Goal: Information Seeking & Learning: Check status

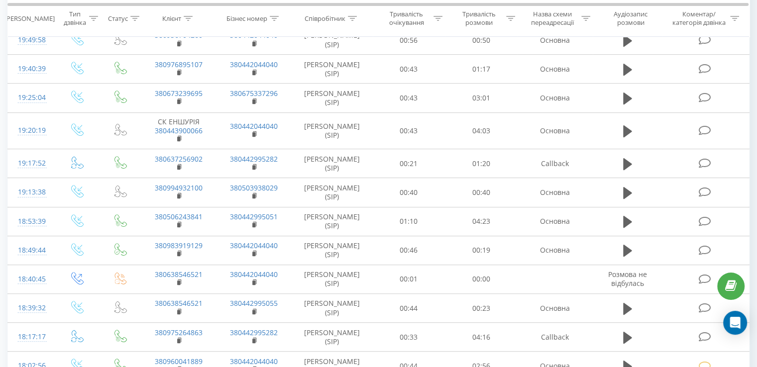
scroll to position [563, 0]
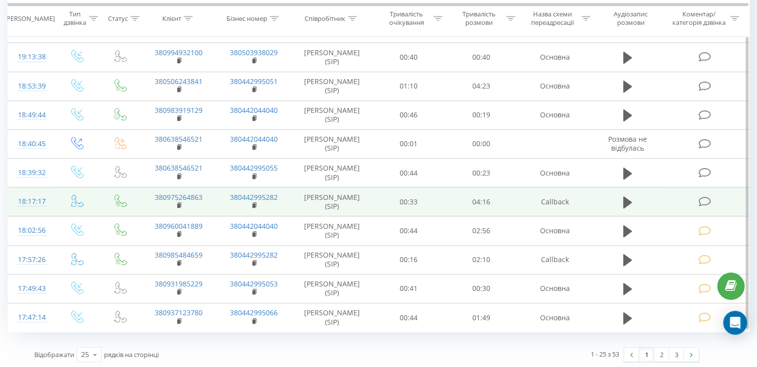
click at [704, 197] on icon at bounding box center [704, 202] width 12 height 10
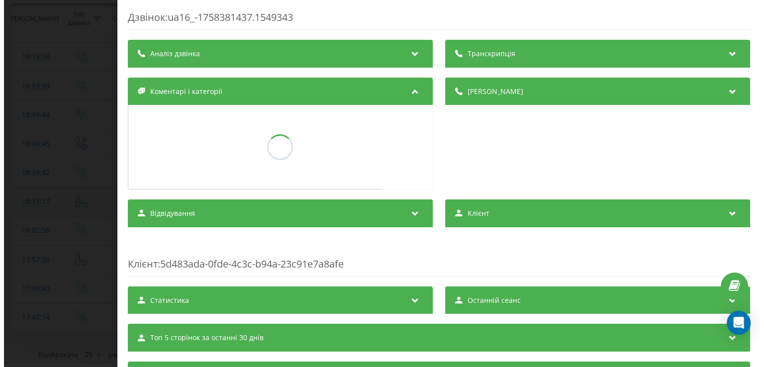
scroll to position [540, 0]
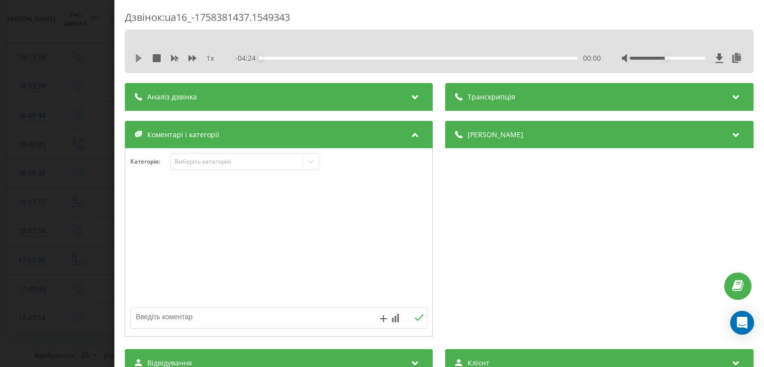
click at [139, 60] on icon at bounding box center [139, 58] width 8 height 8
click at [141, 60] on icon at bounding box center [141, 58] width 2 height 8
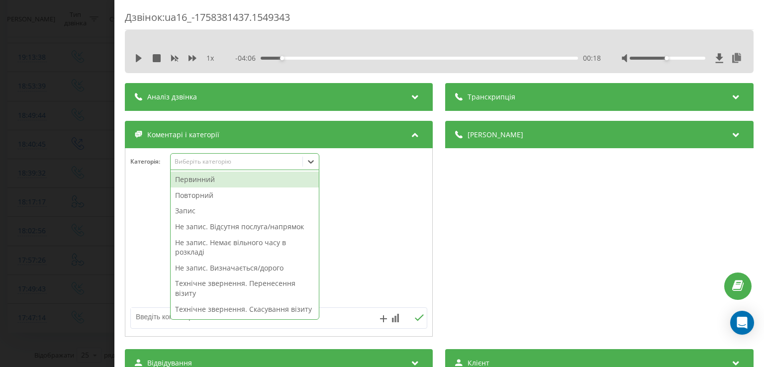
click at [316, 162] on icon at bounding box center [311, 162] width 10 height 10
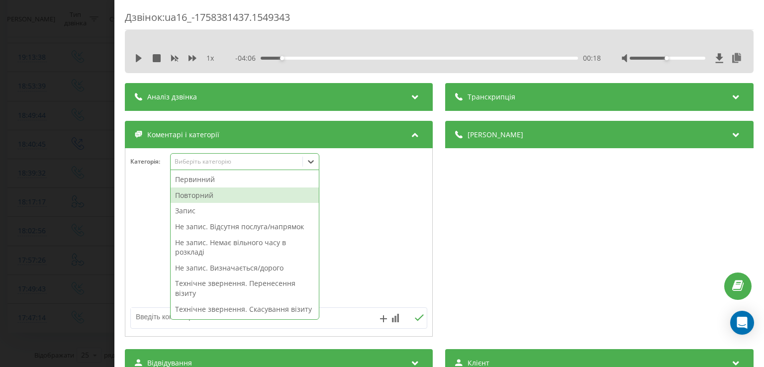
click at [218, 198] on div "Повторний" at bounding box center [245, 196] width 148 height 16
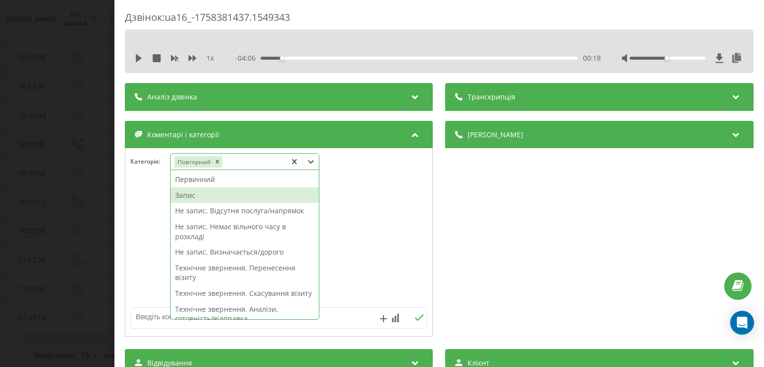
click at [218, 194] on div "Запис" at bounding box center [245, 196] width 148 height 16
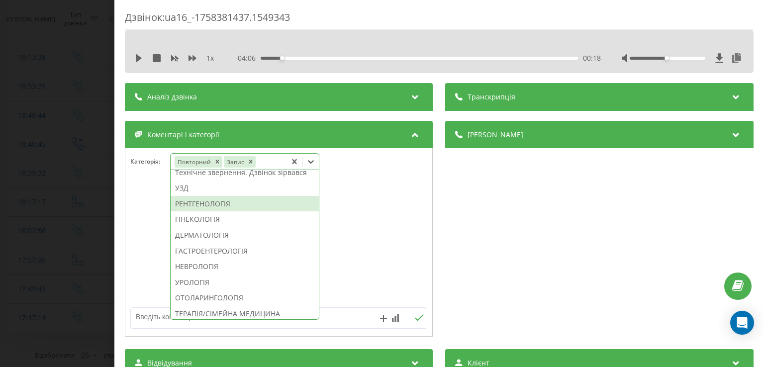
scroll to position [297, 0]
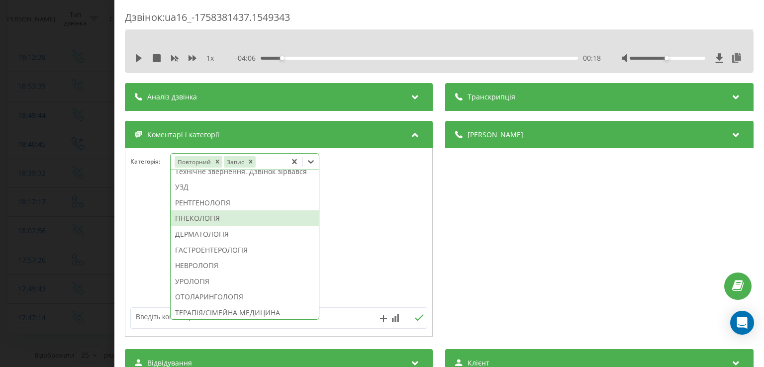
click at [209, 226] on div "ГІНЕКОЛОГІЯ" at bounding box center [245, 219] width 148 height 16
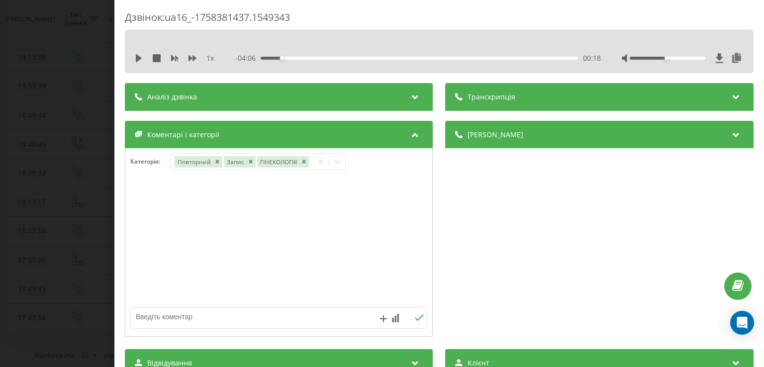
click at [139, 236] on div at bounding box center [278, 242] width 307 height 119
click at [68, 226] on div "Дзвінок : ua16_-1758381437.1549343 1 x - 04:06 00:18 00:18 Транскрипція Для AI-…" at bounding box center [382, 183] width 764 height 367
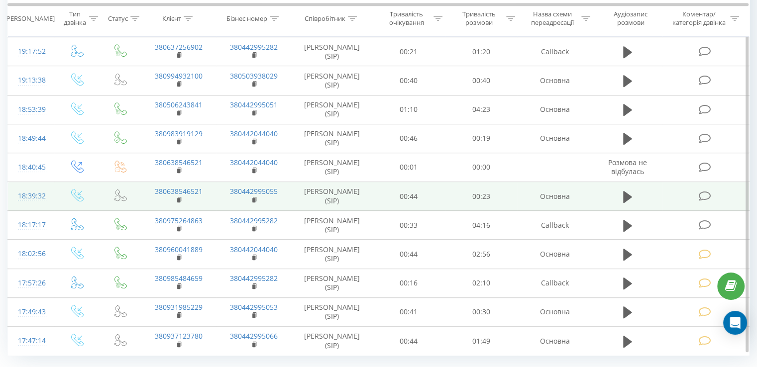
click at [707, 195] on icon at bounding box center [704, 196] width 12 height 10
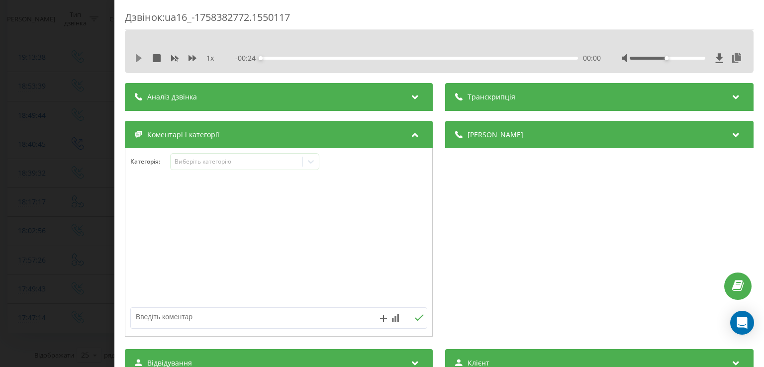
click at [137, 59] on icon at bounding box center [139, 58] width 6 height 8
click at [285, 58] on div "00:01" at bounding box center [419, 58] width 317 height 3
click at [320, 57] on div "00:04" at bounding box center [321, 58] width 4 height 4
click at [406, 57] on div "00:11" at bounding box center [419, 58] width 317 height 3
click at [469, 58] on div "00:16" at bounding box center [419, 58] width 317 height 3
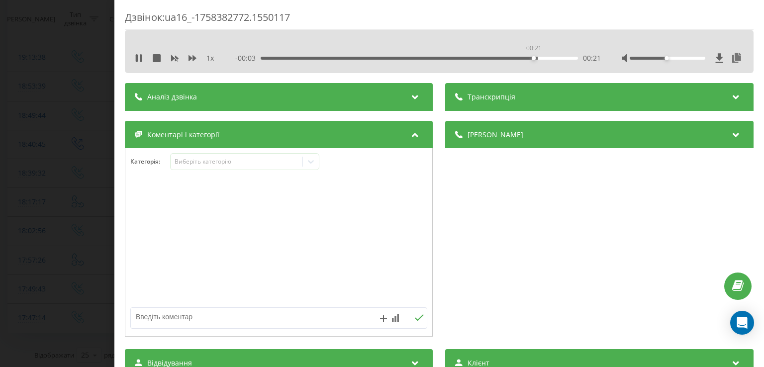
click at [533, 57] on div "00:21" at bounding box center [419, 58] width 317 height 3
drag, startPoint x: 281, startPoint y: 60, endPoint x: 279, endPoint y: 53, distance: 6.6
click at [279, 53] on div "- 00:01 00:22 00:22" at bounding box center [418, 58] width 365 height 10
click at [281, 57] on div "00:01" at bounding box center [419, 58] width 317 height 3
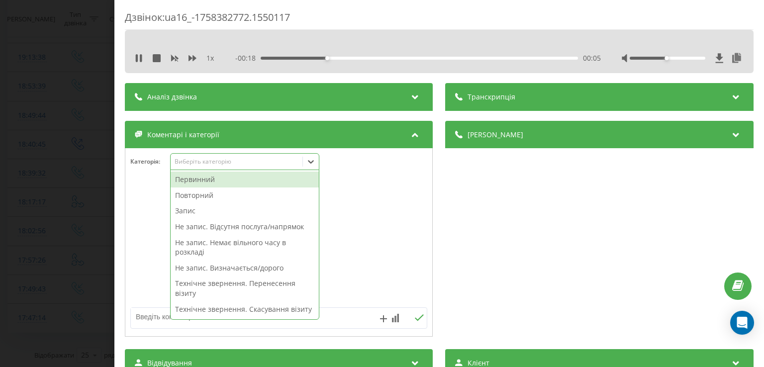
click at [312, 164] on icon at bounding box center [312, 161] width 6 height 3
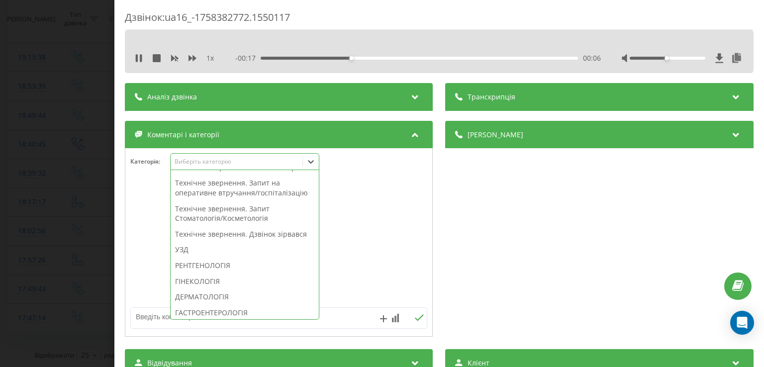
scroll to position [287, 0]
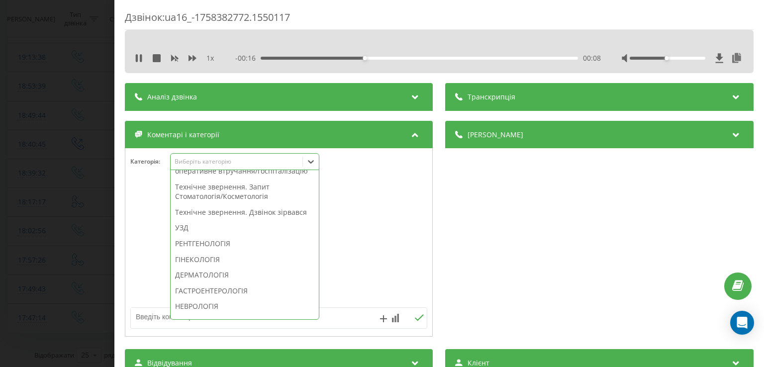
click at [262, 220] on div "Технічне звернення. Дзвінок зірвався" at bounding box center [245, 213] width 148 height 16
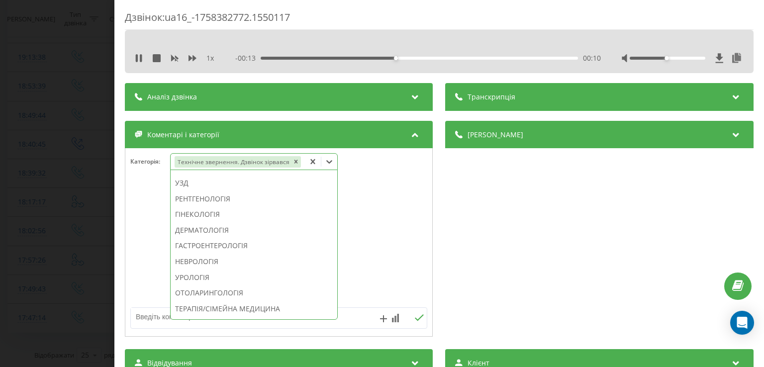
scroll to position [239, 0]
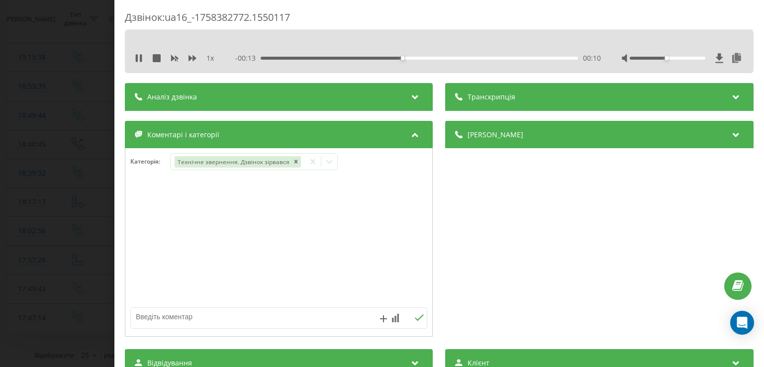
click at [155, 219] on div at bounding box center [278, 242] width 307 height 119
click at [93, 218] on div "Дзвінок : ua16_-1758382772.1550117 1 x - 00:12 00:11 00:11 Транскрипція Для AI-…" at bounding box center [382, 183] width 764 height 367
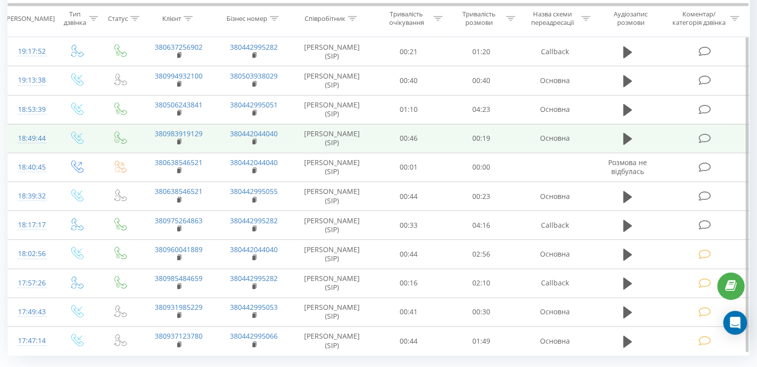
click at [707, 135] on icon at bounding box center [704, 138] width 12 height 10
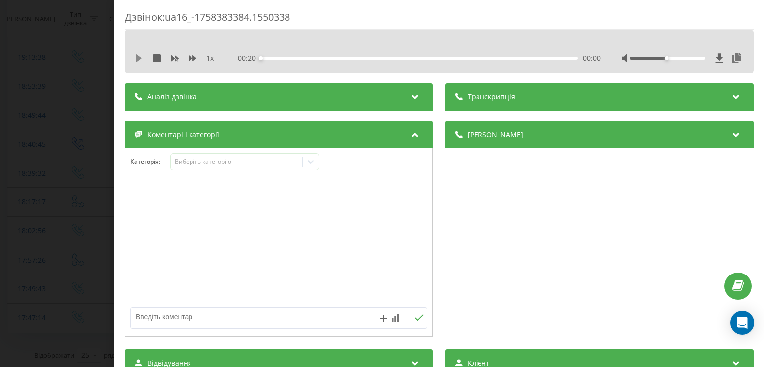
click at [137, 61] on icon at bounding box center [139, 58] width 6 height 8
click at [679, 59] on div at bounding box center [668, 58] width 76 height 3
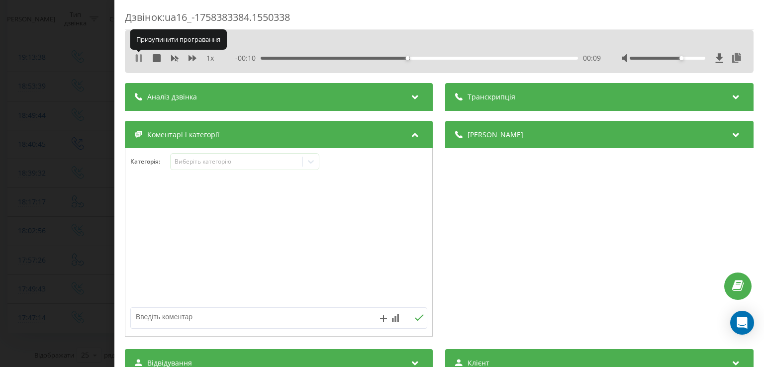
click at [135, 55] on icon at bounding box center [139, 58] width 8 height 8
click at [313, 160] on icon at bounding box center [311, 162] width 10 height 10
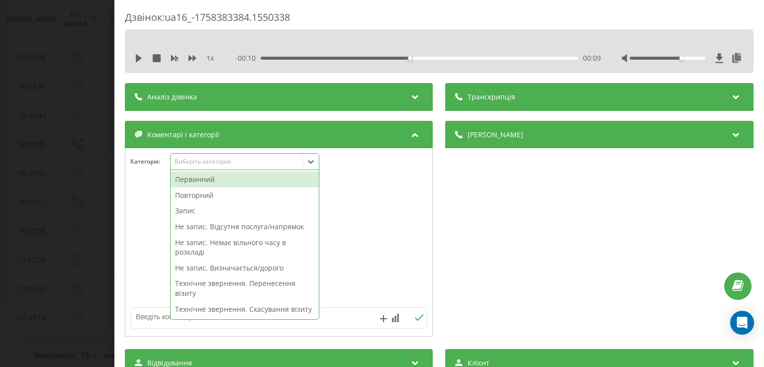
click at [230, 177] on div "Первинний" at bounding box center [245, 180] width 148 height 16
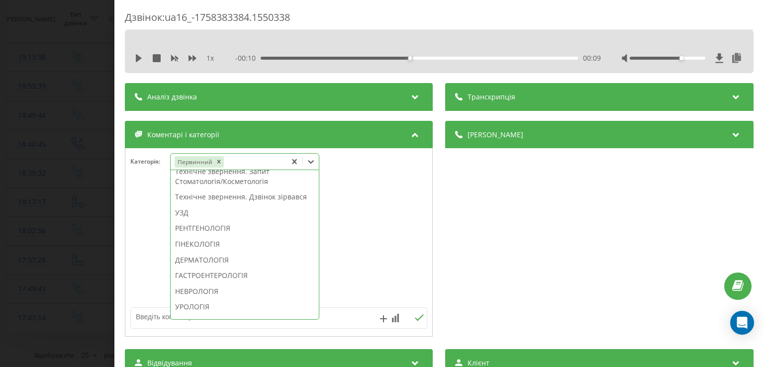
scroll to position [287, 0]
click at [249, 189] on div "Технічне звернення. Запит Стоматологія/Косметологія" at bounding box center [245, 176] width 148 height 25
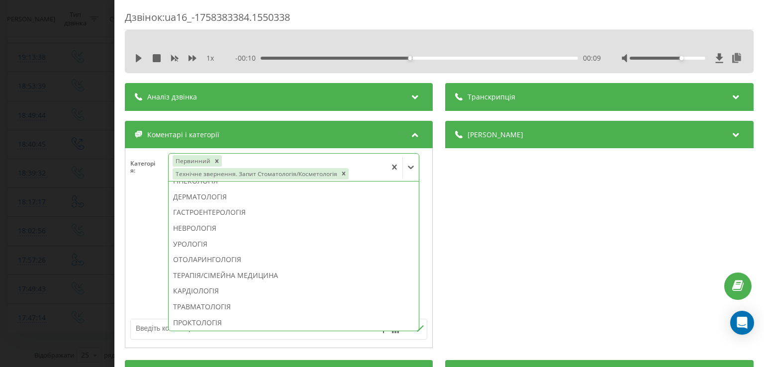
scroll to position [218, 0]
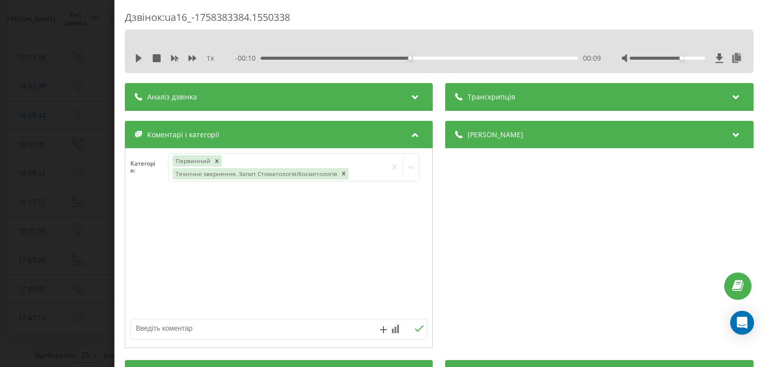
click at [153, 208] on div at bounding box center [278, 254] width 307 height 119
click at [90, 206] on div "Дзвінок : ua16_-1758383384.1550338 1 x - 00:10 00:09 00:09 Транскрипція Для AI-…" at bounding box center [382, 183] width 764 height 367
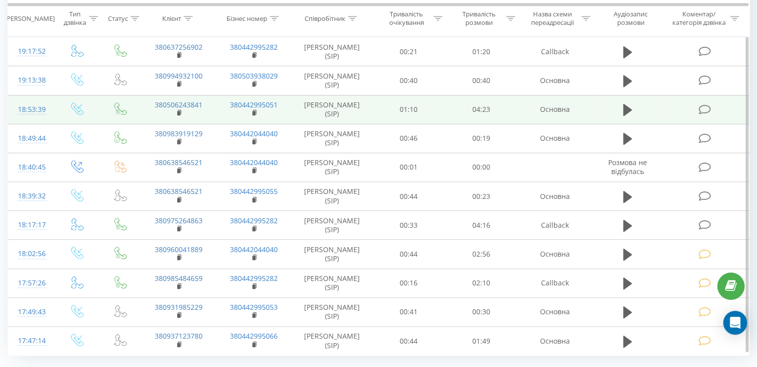
click at [705, 105] on icon at bounding box center [704, 110] width 12 height 10
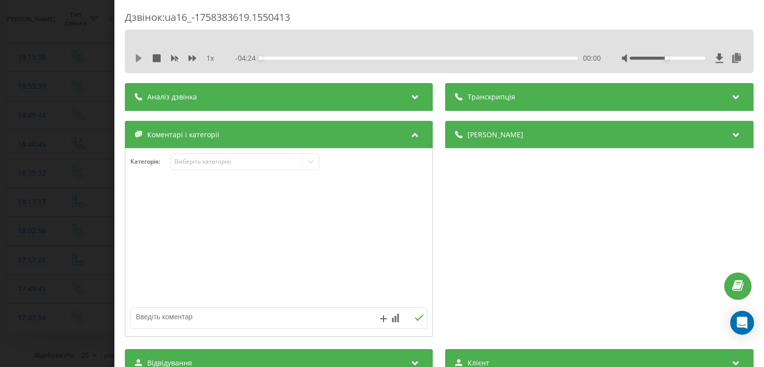
click at [140, 58] on icon at bounding box center [139, 58] width 6 height 8
click at [675, 58] on div at bounding box center [668, 58] width 76 height 3
click at [139, 57] on icon at bounding box center [139, 58] width 8 height 8
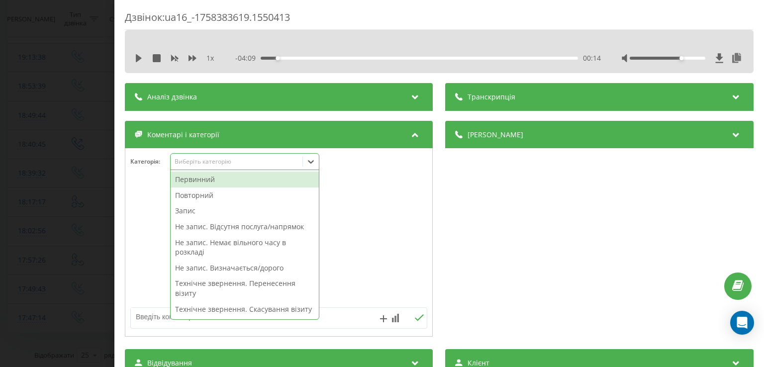
click at [310, 164] on icon at bounding box center [311, 162] width 10 height 10
click at [251, 180] on div "Первинний" at bounding box center [245, 180] width 148 height 16
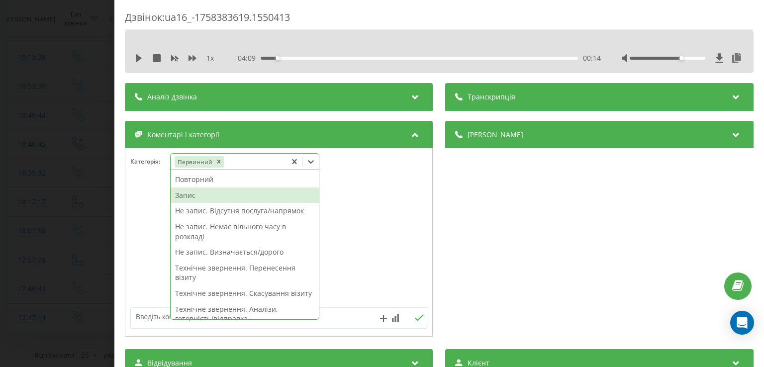
click at [225, 193] on div "Запис" at bounding box center [245, 196] width 148 height 16
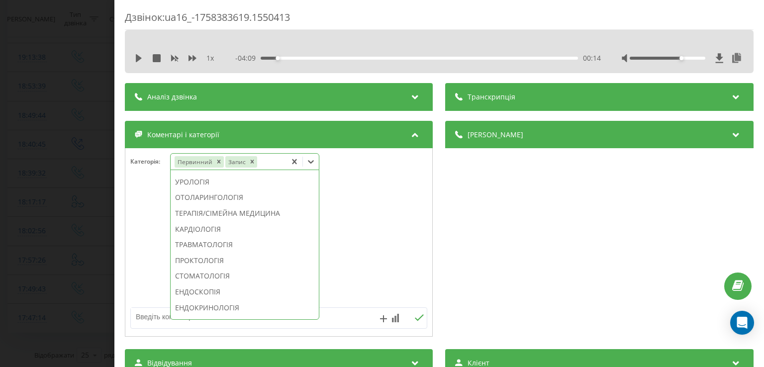
scroll to position [397, 0]
click at [196, 252] on div "ТРАВМАТОЛОГІЯ" at bounding box center [245, 244] width 148 height 16
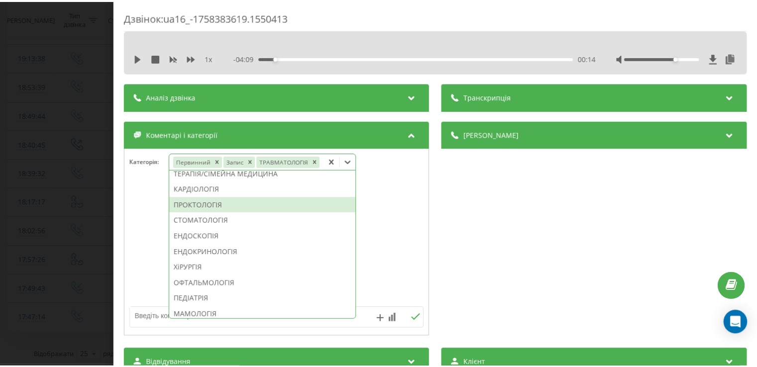
scroll to position [338, 0]
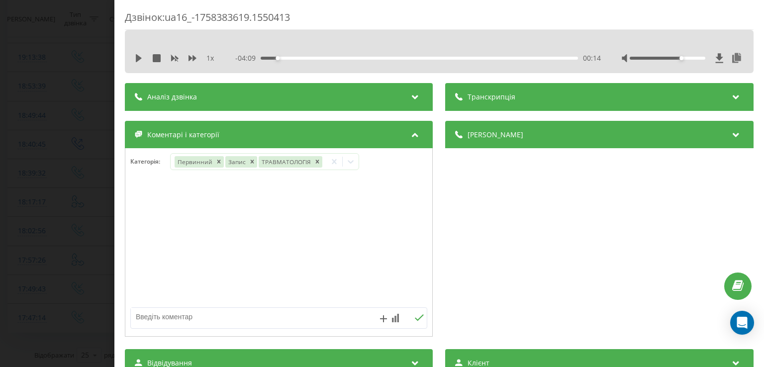
click at [143, 248] on div at bounding box center [278, 242] width 307 height 119
click at [98, 220] on div "Дзвінок : ua16_-1758383619.1550413 1 x - 04:09 00:14 00:14 Транскрипція Для AI-…" at bounding box center [382, 183] width 764 height 367
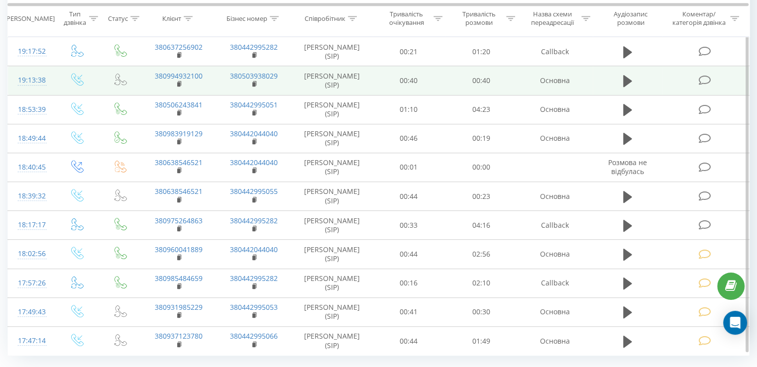
click at [706, 77] on icon at bounding box center [704, 80] width 12 height 10
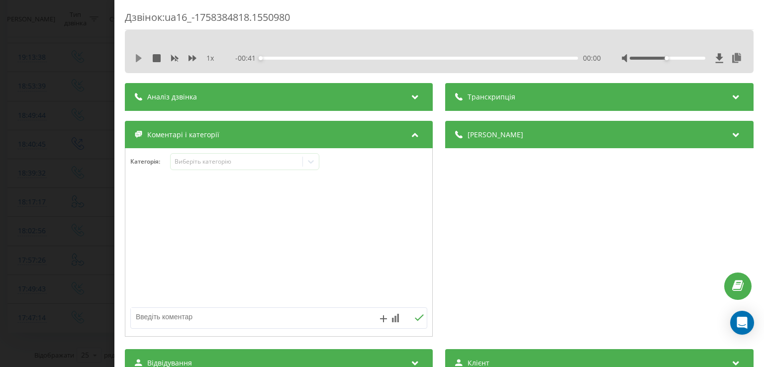
click at [139, 58] on icon at bounding box center [139, 58] width 6 height 8
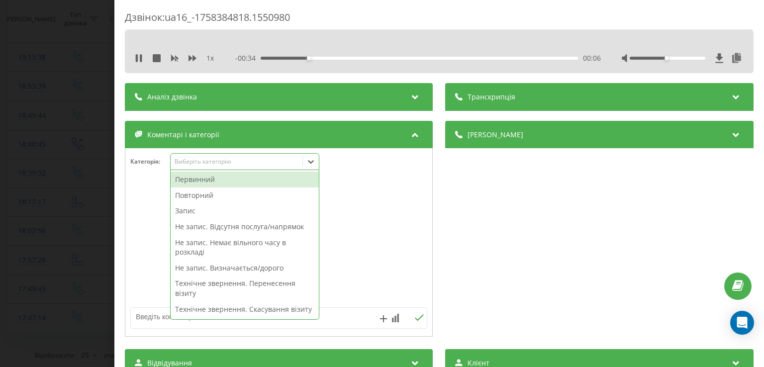
click at [310, 162] on icon at bounding box center [311, 162] width 10 height 10
click at [209, 196] on div "Повторний" at bounding box center [245, 196] width 148 height 16
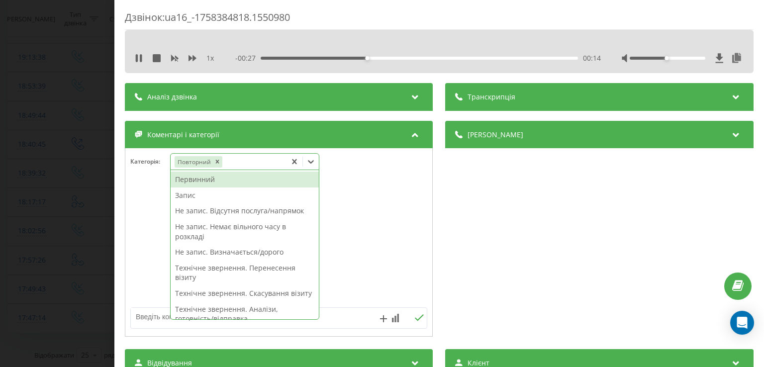
click at [226, 296] on div "Технічне звернення. Скасування візиту" at bounding box center [245, 294] width 148 height 16
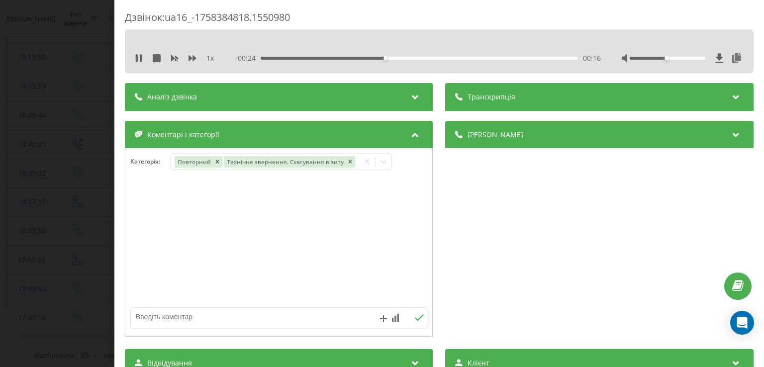
click at [162, 271] on div at bounding box center [278, 242] width 307 height 119
click at [94, 180] on div "Дзвінок : ua16_-1758384818.1550980 1 x - 00:19 00:21 00:21 Транскрипція Для AI-…" at bounding box center [382, 183] width 764 height 367
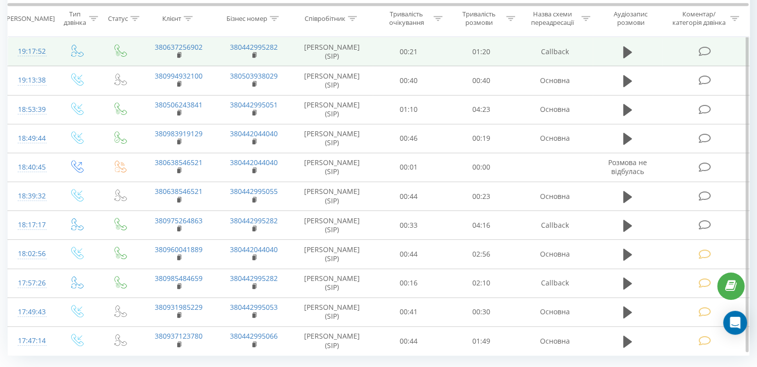
click at [704, 48] on icon at bounding box center [704, 51] width 12 height 10
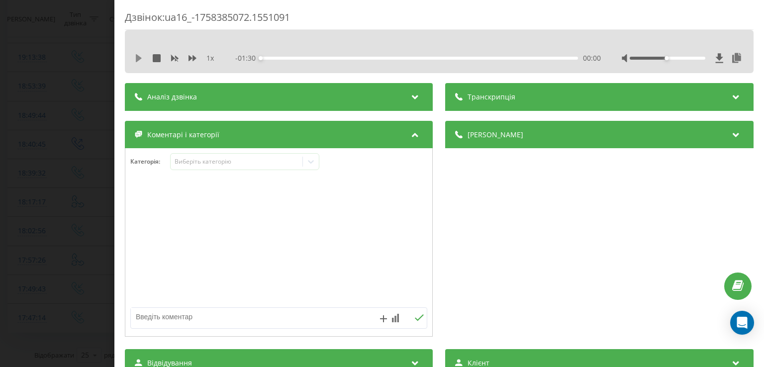
click at [137, 59] on icon at bounding box center [139, 58] width 6 height 8
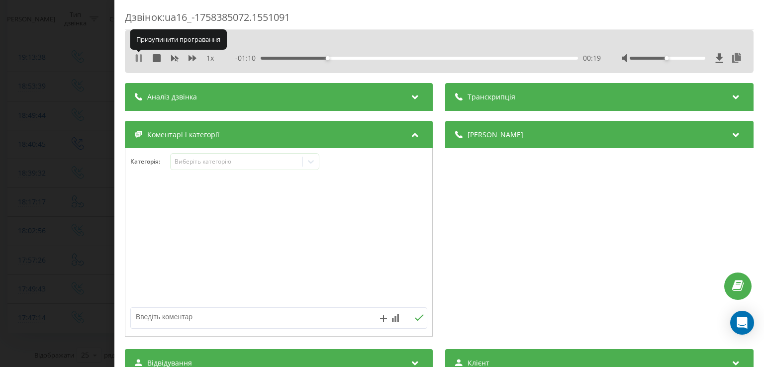
click at [138, 58] on icon at bounding box center [139, 58] width 8 height 8
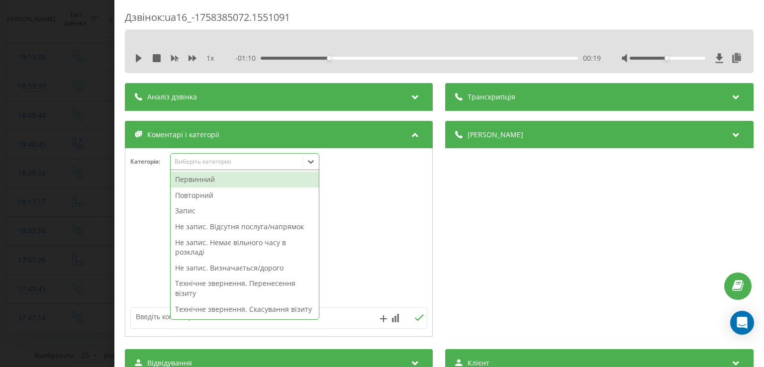
click at [313, 161] on icon at bounding box center [311, 162] width 10 height 10
click at [229, 182] on div "Первинний" at bounding box center [245, 180] width 148 height 16
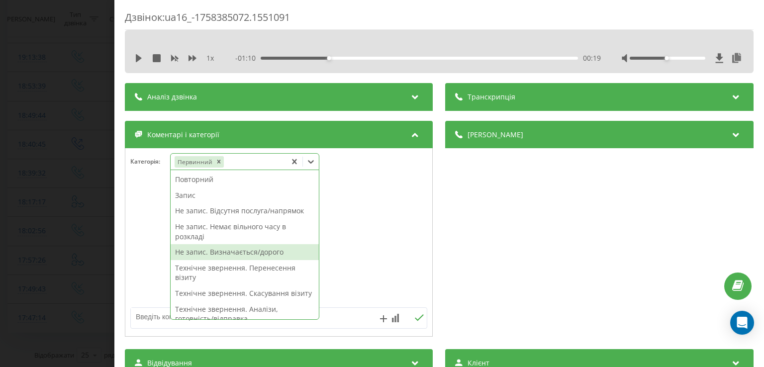
click at [225, 253] on div "Не запис. Визначається/дорого" at bounding box center [245, 252] width 148 height 16
click at [155, 249] on div at bounding box center [278, 242] width 307 height 119
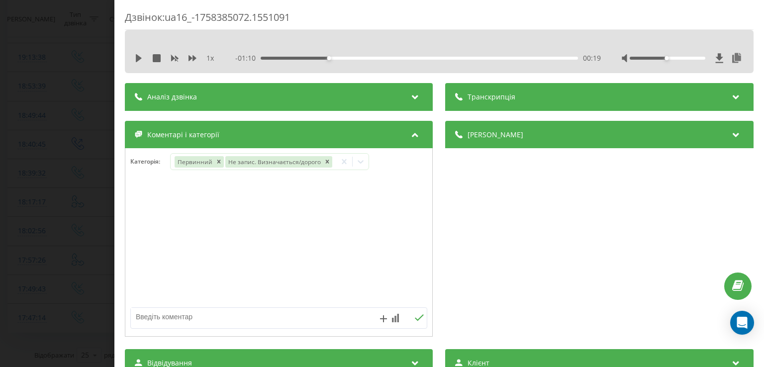
click at [68, 236] on div "Дзвінок : ua16_-1758385072.1551091 1 x - 01:10 00:19 00:19 Транскрипція Для AI-…" at bounding box center [382, 183] width 764 height 367
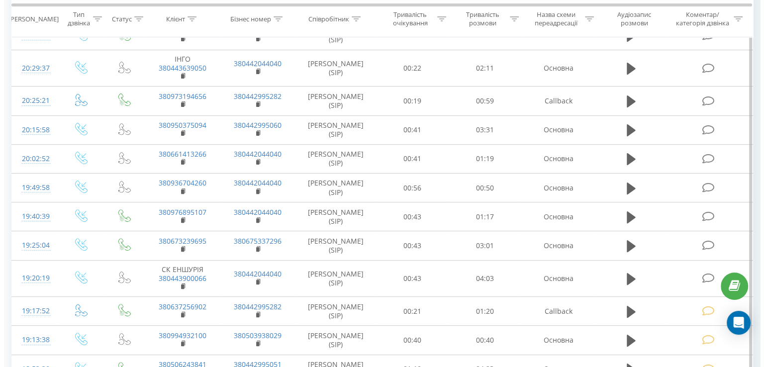
scroll to position [281, 0]
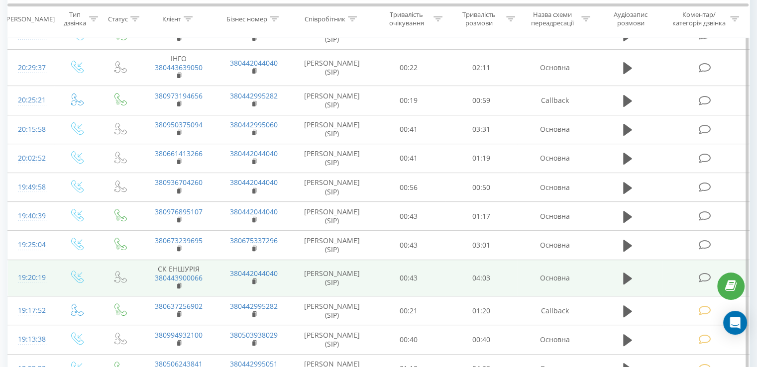
click at [697, 274] on td at bounding box center [705, 278] width 87 height 37
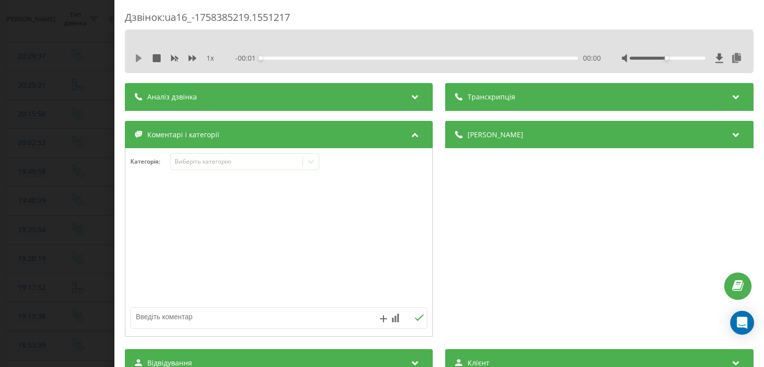
click at [139, 57] on icon at bounding box center [139, 58] width 6 height 8
click at [273, 58] on div "00:10" at bounding box center [419, 58] width 317 height 3
click at [267, 57] on div "00:13" at bounding box center [419, 58] width 317 height 3
click at [141, 58] on icon at bounding box center [141, 58] width 2 height 8
click at [313, 161] on icon at bounding box center [311, 162] width 10 height 10
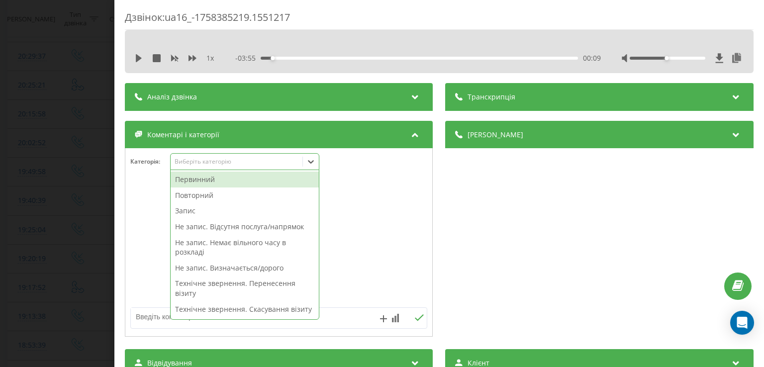
click at [220, 194] on div "Повторний" at bounding box center [245, 196] width 148 height 16
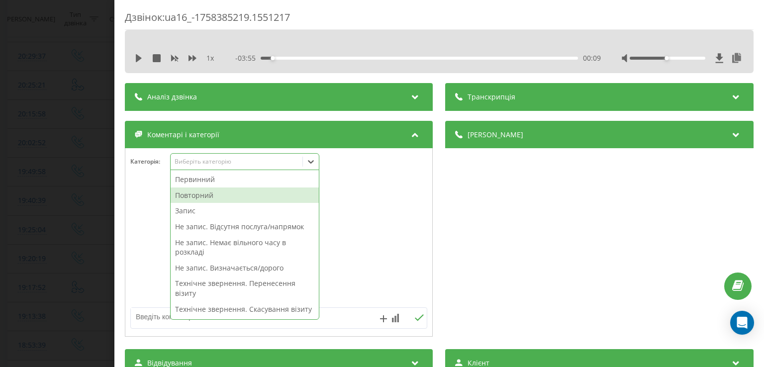
click at [209, 196] on div "Повторний" at bounding box center [245, 196] width 148 height 16
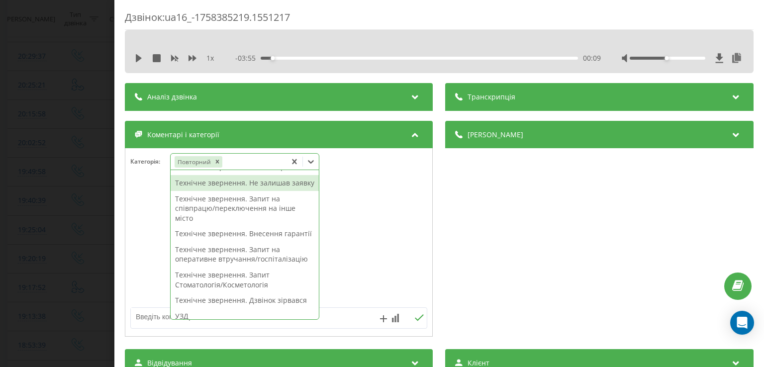
scroll to position [184, 0]
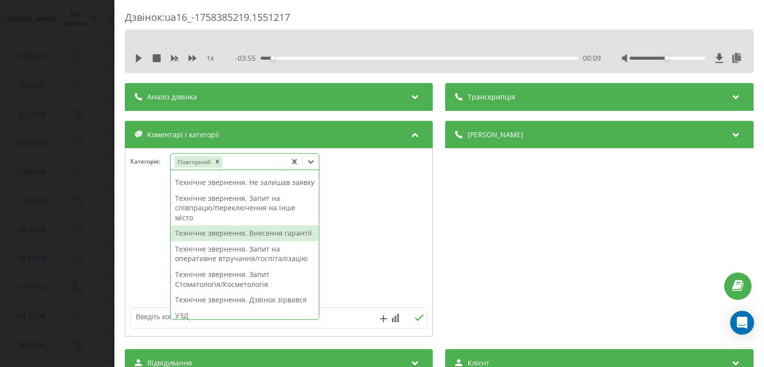
click at [243, 241] on div "Технічне звернення. Внесення гарантії" at bounding box center [245, 233] width 148 height 16
click at [157, 253] on div at bounding box center [278, 242] width 307 height 119
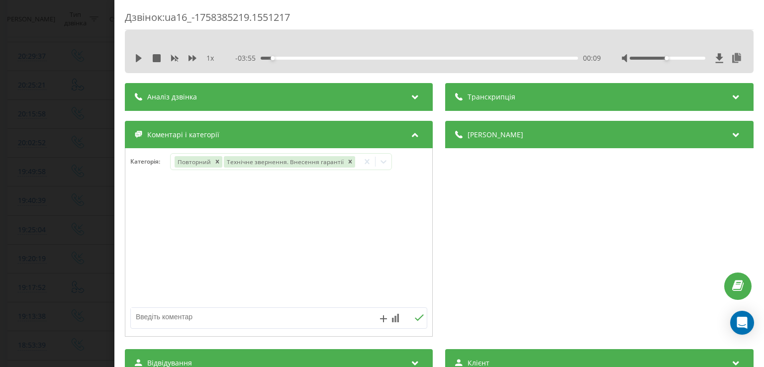
click at [76, 231] on div "Дзвінок : ua16_-1758385219.1551217 1 x - 03:55 00:09 00:09 Транскрипція Для AI-…" at bounding box center [382, 183] width 764 height 367
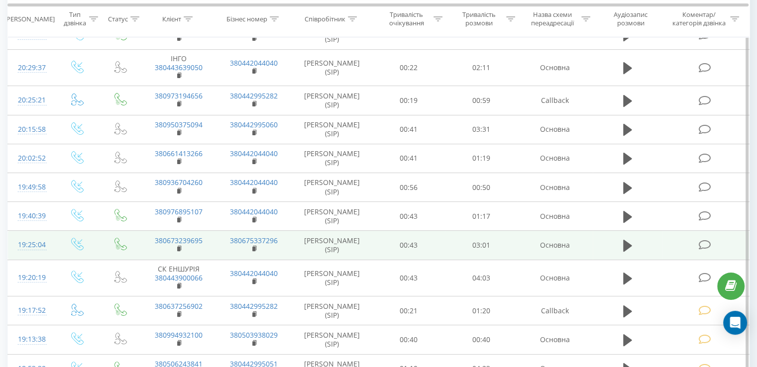
click at [705, 242] on icon at bounding box center [704, 245] width 12 height 10
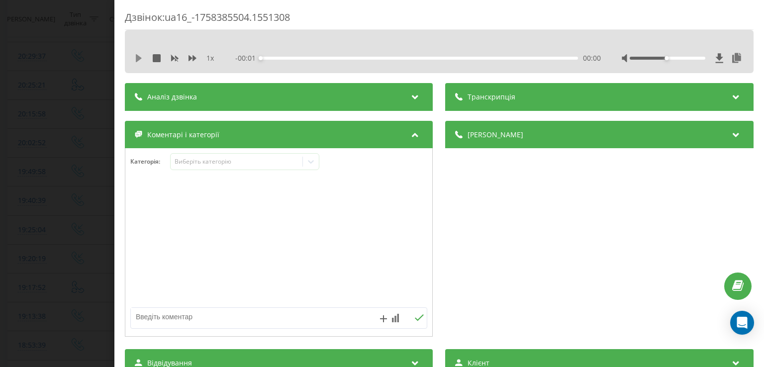
click at [138, 56] on icon at bounding box center [139, 58] width 6 height 8
click at [270, 57] on div "00:05" at bounding box center [419, 58] width 317 height 3
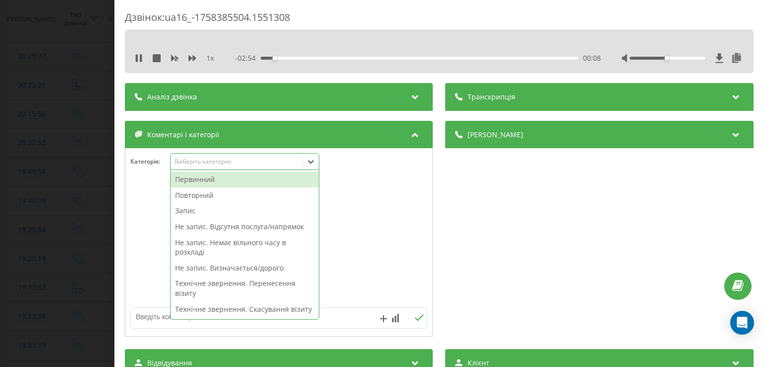
click at [311, 166] on icon at bounding box center [311, 162] width 10 height 10
click at [207, 196] on div "Повторний" at bounding box center [245, 196] width 148 height 16
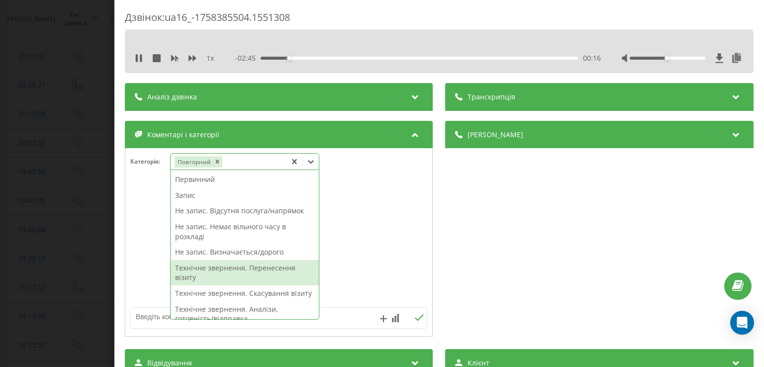
click at [240, 277] on div "Технічне звернення. Перенесення візиту" at bounding box center [245, 272] width 148 height 25
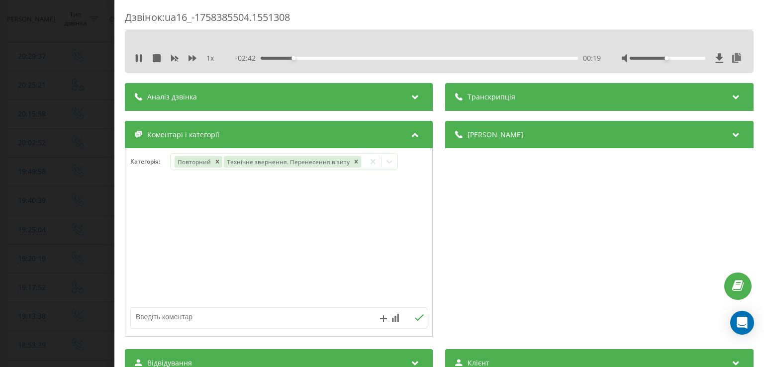
click at [151, 262] on div at bounding box center [278, 242] width 307 height 119
click at [82, 235] on div "Дзвінок : ua16_-1758385504.1551308 1 x - 02:42 00:20 00:20 Транскрипція Для AI-…" at bounding box center [382, 183] width 764 height 367
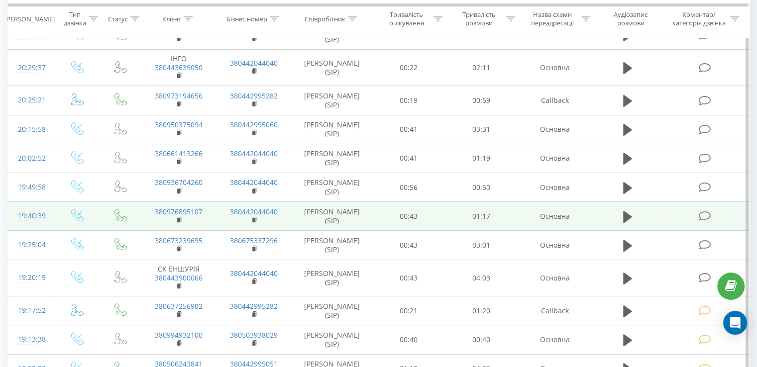
click at [707, 215] on icon at bounding box center [704, 216] width 12 height 10
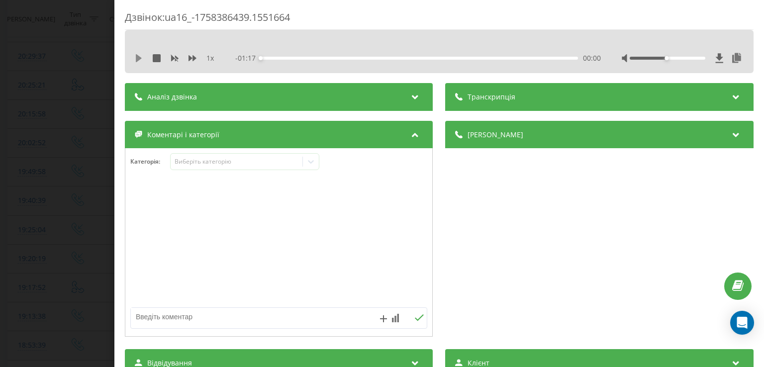
click at [141, 57] on icon at bounding box center [139, 58] width 8 height 8
click at [275, 58] on div "00:01" at bounding box center [419, 58] width 317 height 3
click at [136, 60] on icon at bounding box center [137, 58] width 2 height 8
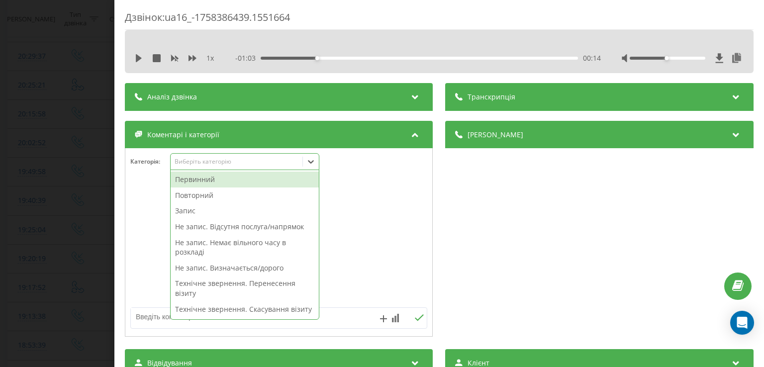
click at [313, 160] on icon at bounding box center [311, 162] width 10 height 10
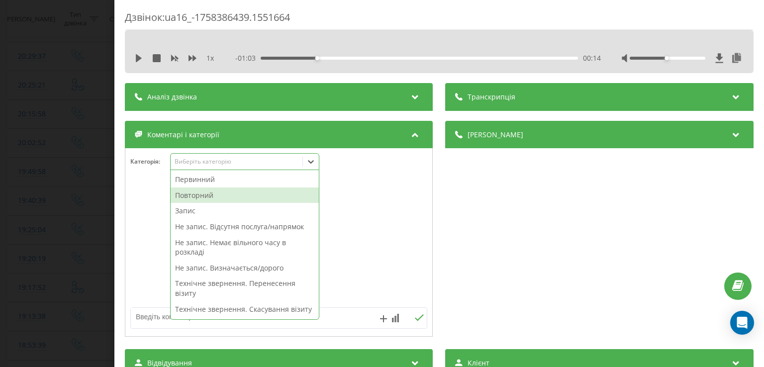
click at [265, 198] on div "Повторний" at bounding box center [245, 196] width 148 height 16
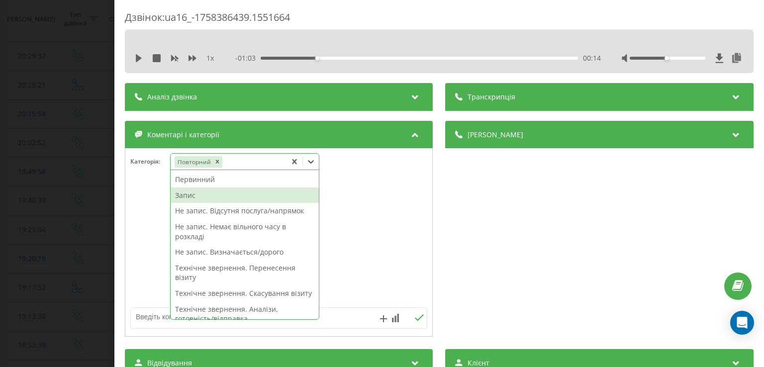
click at [203, 197] on div "Запис" at bounding box center [245, 196] width 148 height 16
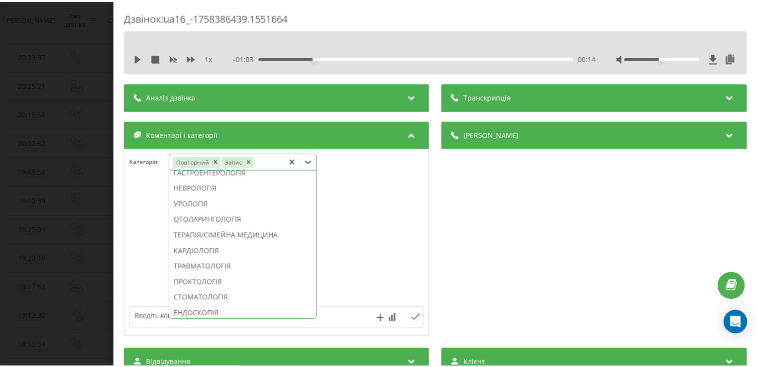
scroll to position [378, 0]
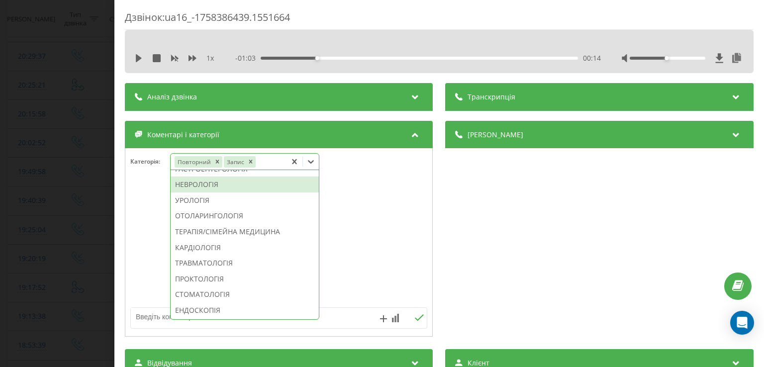
click at [216, 193] on div "НЕВРОЛОГІЯ" at bounding box center [245, 185] width 148 height 16
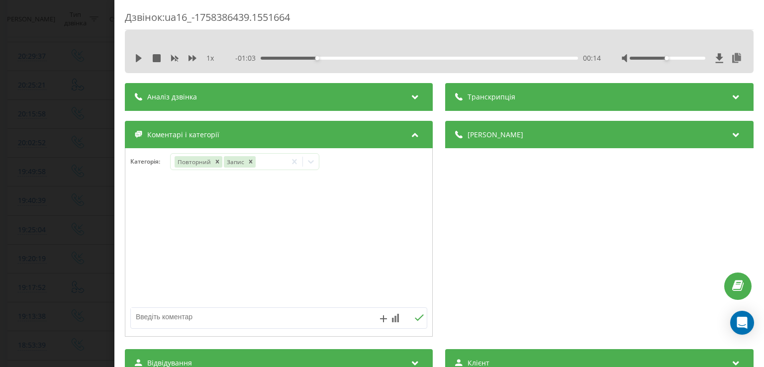
click at [149, 218] on div at bounding box center [278, 242] width 307 height 119
click at [77, 212] on div "Дзвінок : ua16_-1758386439.1551664 1 x - 01:03 00:14 00:14 Транскрипція Для AI-…" at bounding box center [382, 183] width 764 height 367
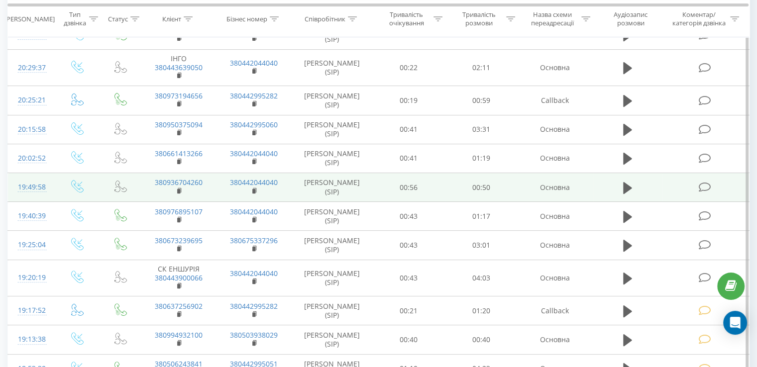
click at [707, 182] on icon at bounding box center [704, 187] width 12 height 10
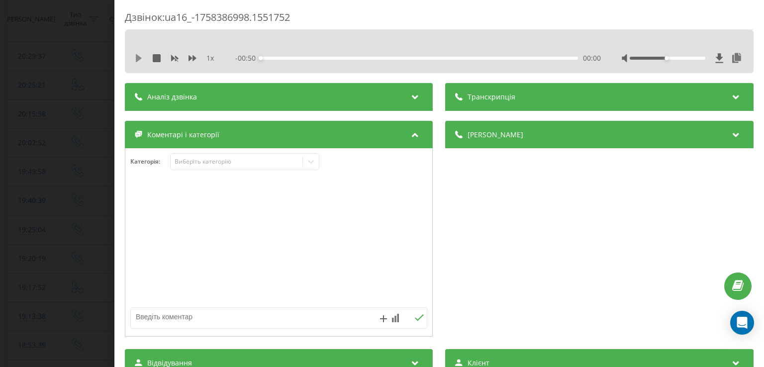
click at [139, 58] on icon at bounding box center [139, 58] width 6 height 8
click at [277, 58] on div "00:02" at bounding box center [419, 58] width 317 height 3
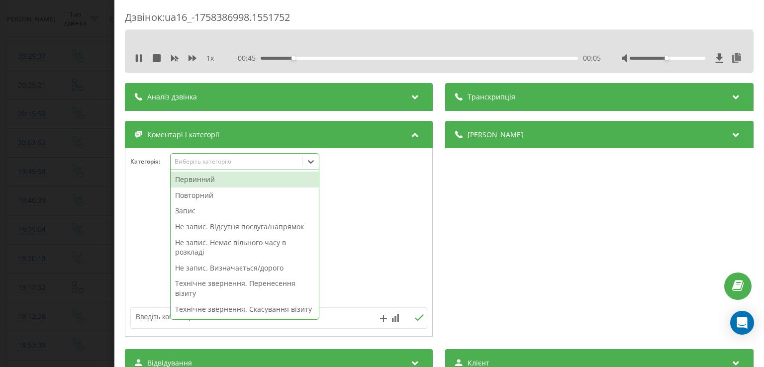
click at [314, 162] on icon at bounding box center [312, 161] width 6 height 3
click at [203, 196] on div "Повторний" at bounding box center [245, 196] width 148 height 16
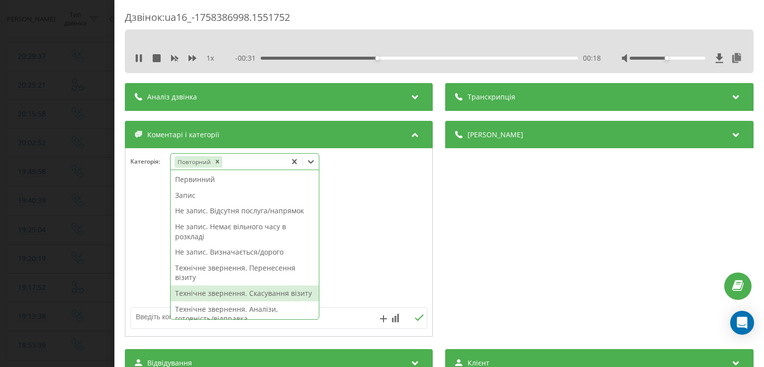
click at [243, 294] on div "Технічне звернення. Скасування візиту" at bounding box center [245, 294] width 148 height 16
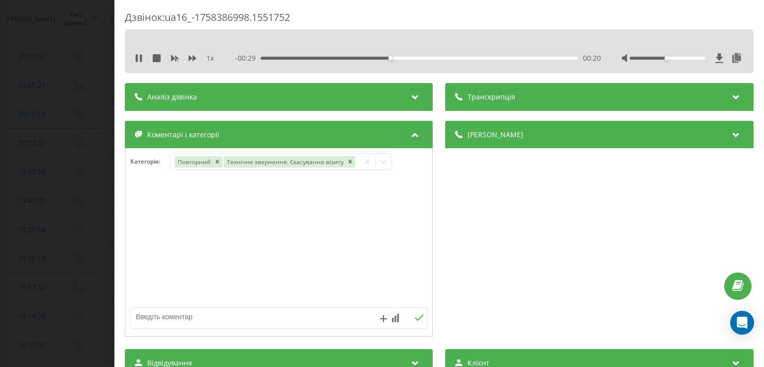
click at [149, 245] on div at bounding box center [278, 242] width 307 height 119
click at [76, 227] on div "Дзвінок : ua16_-1758386998.1551752 1 x - 00:28 00:22 00:22 Транскрипція Для AI-…" at bounding box center [382, 183] width 764 height 367
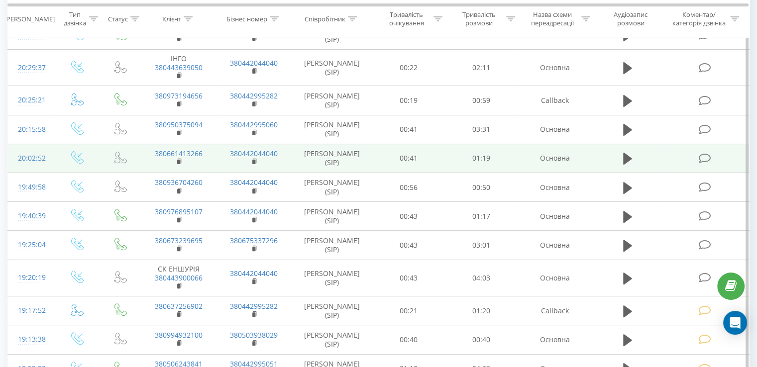
click at [701, 158] on icon at bounding box center [704, 158] width 12 height 10
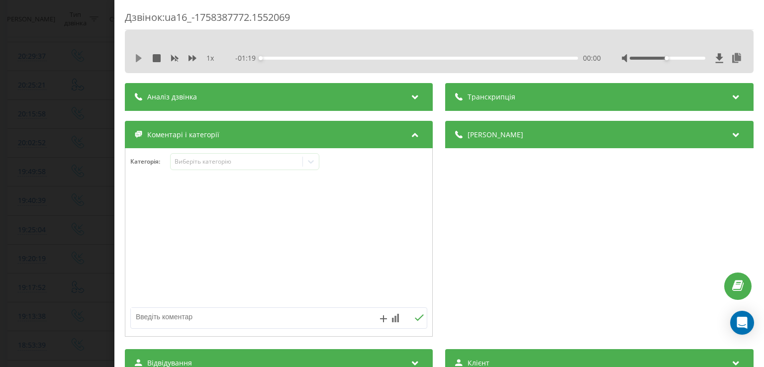
click at [140, 58] on icon at bounding box center [139, 58] width 6 height 8
click at [279, 57] on div "00:04" at bounding box center [419, 58] width 317 height 3
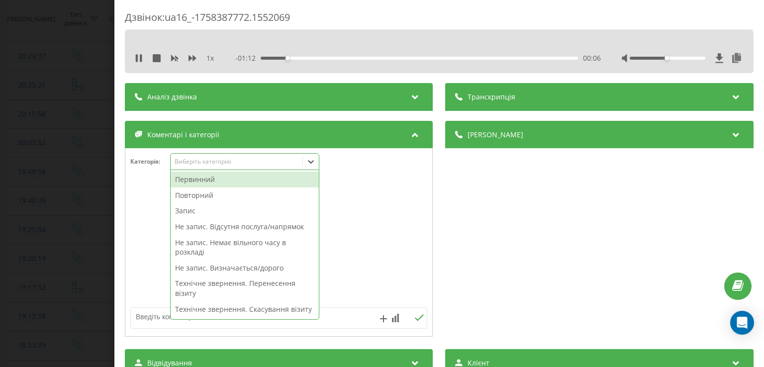
click at [312, 164] on icon at bounding box center [312, 161] width 6 height 3
click at [206, 196] on div "Повторний" at bounding box center [245, 196] width 148 height 16
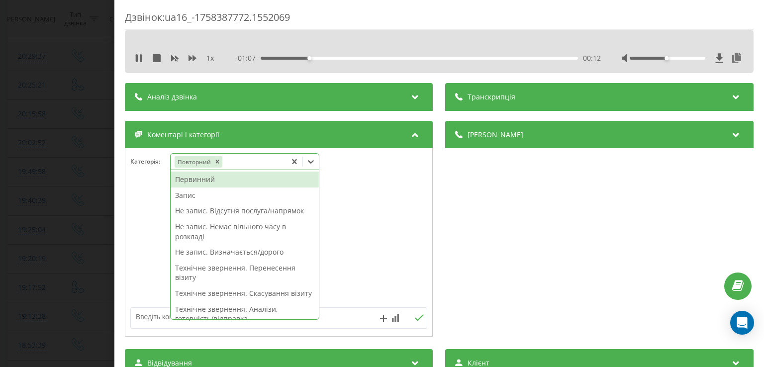
click at [179, 196] on div "Запис" at bounding box center [245, 196] width 148 height 16
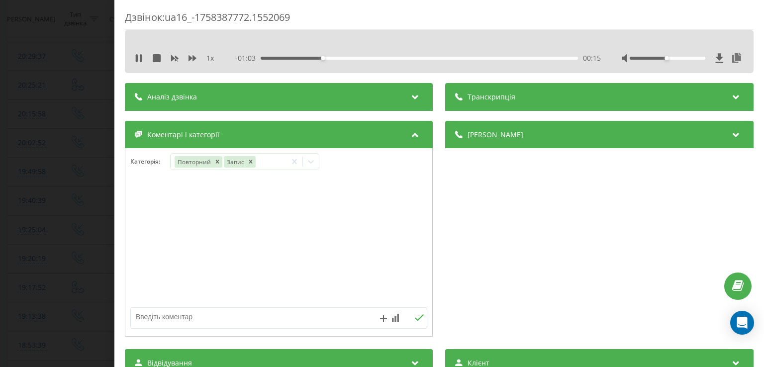
click at [140, 202] on div at bounding box center [278, 242] width 307 height 119
click at [95, 199] on div "Дзвінок : ua16_-1758387772.1552069 1 x - 01:03 00:16 00:16 Транскрипція Для AI-…" at bounding box center [382, 183] width 764 height 367
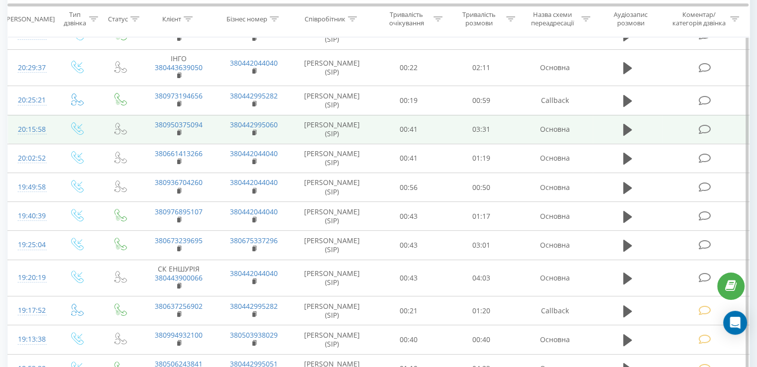
click at [704, 129] on icon at bounding box center [704, 129] width 12 height 10
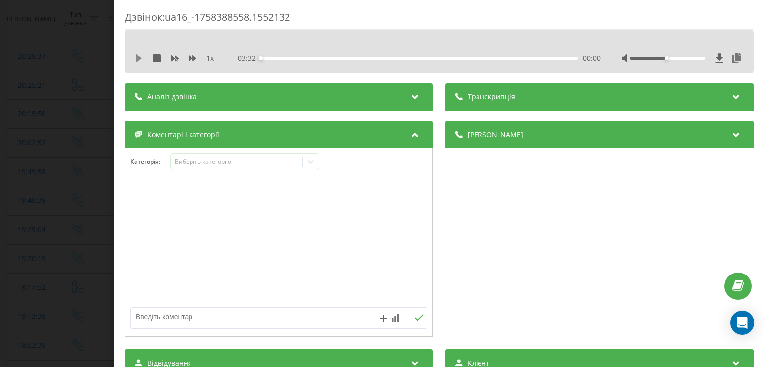
click at [137, 58] on icon at bounding box center [139, 58] width 6 height 8
click at [273, 58] on div "00:08" at bounding box center [419, 58] width 317 height 3
click at [271, 58] on div "00:07" at bounding box center [419, 58] width 317 height 3
click at [311, 165] on icon at bounding box center [311, 162] width 10 height 10
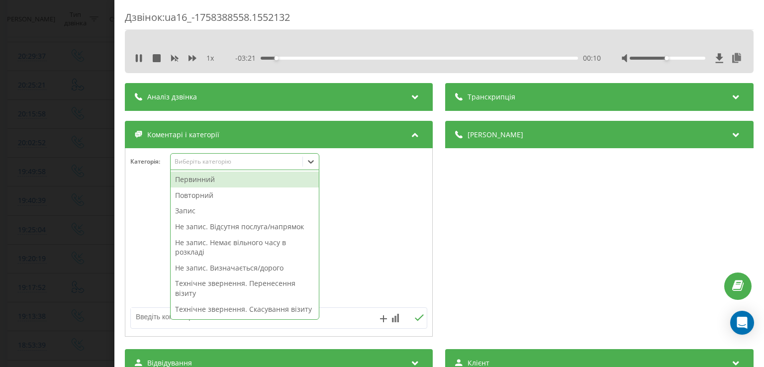
click at [215, 195] on div "Повторний" at bounding box center [245, 196] width 148 height 16
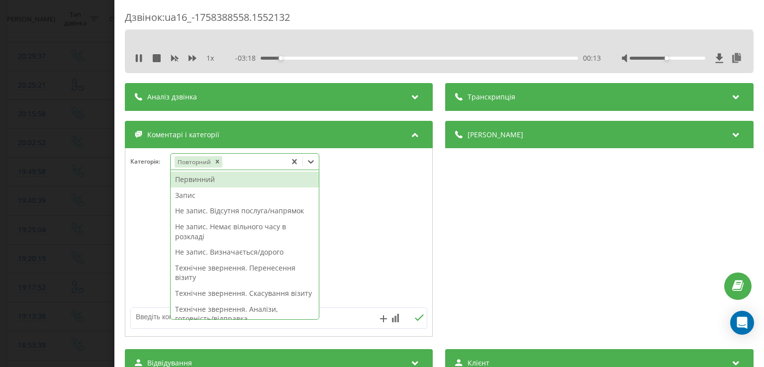
click at [185, 198] on div "Запис" at bounding box center [245, 196] width 148 height 16
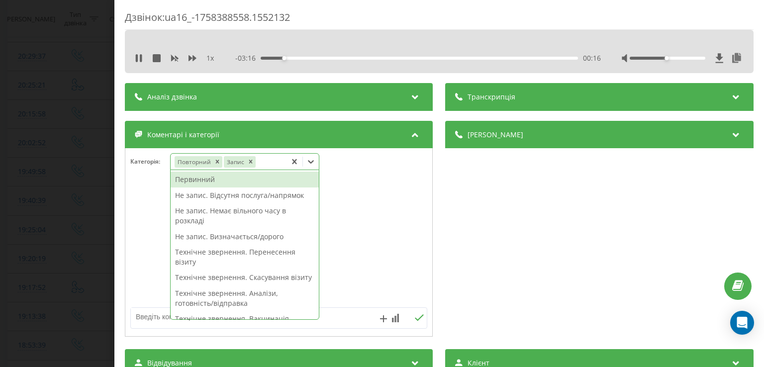
click at [157, 240] on div at bounding box center [278, 242] width 307 height 119
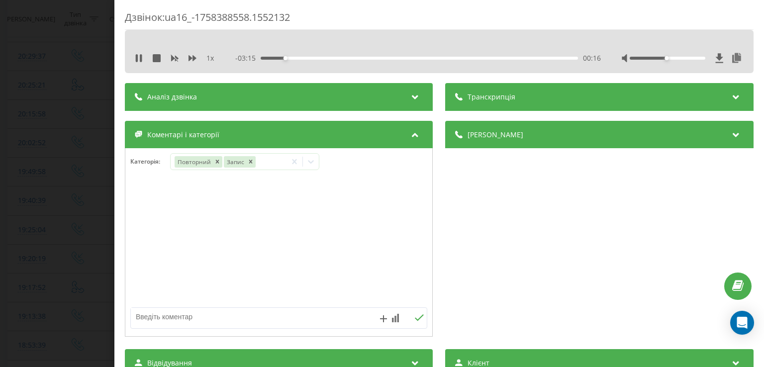
click at [101, 228] on div "Дзвінок : ua16_-1758388558.1552132 1 x - 03:15 00:16 00:16 Транскрипція Для AI-…" at bounding box center [382, 183] width 764 height 367
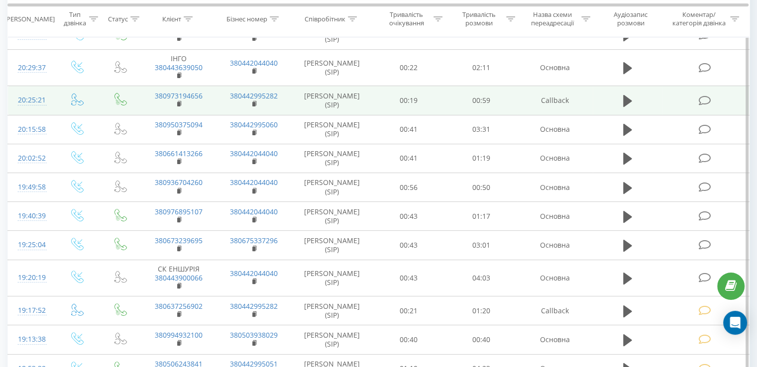
click at [706, 96] on icon at bounding box center [704, 101] width 12 height 10
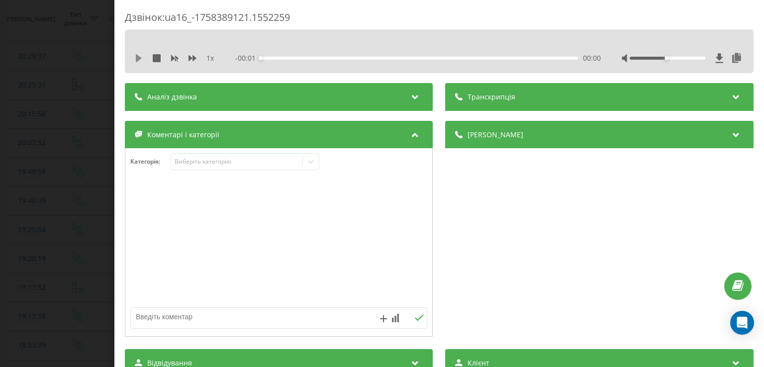
click at [137, 58] on icon at bounding box center [139, 58] width 6 height 8
click at [273, 58] on div "00:00" at bounding box center [419, 58] width 317 height 3
click at [289, 57] on div "00:05" at bounding box center [419, 58] width 317 height 3
click at [303, 59] on div "00:08" at bounding box center [419, 58] width 317 height 3
click at [318, 58] on div "00:12" at bounding box center [419, 58] width 317 height 3
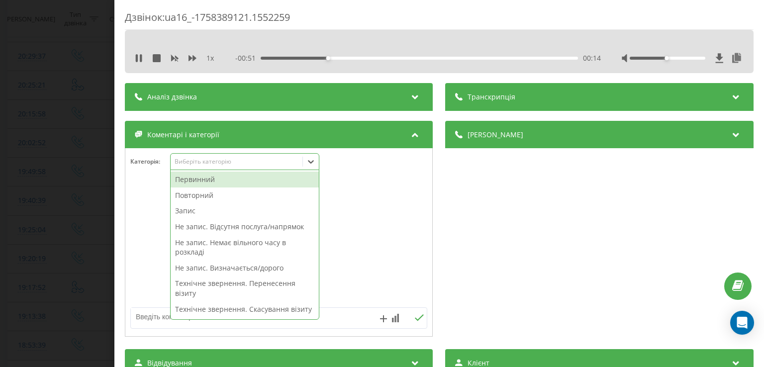
click at [311, 161] on icon at bounding box center [311, 162] width 10 height 10
click at [214, 179] on div "Первинний" at bounding box center [245, 180] width 148 height 16
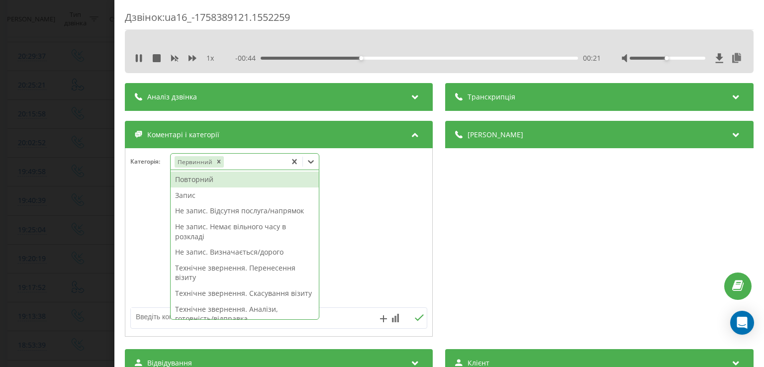
click at [241, 215] on div "Не запис. Відсутня послуга/напрямок" at bounding box center [245, 211] width 148 height 16
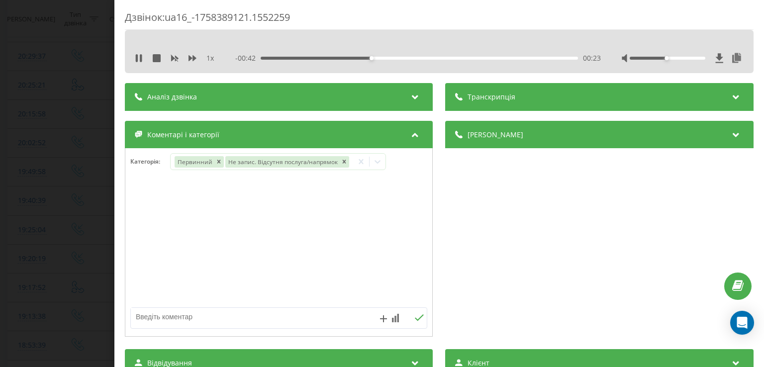
click at [144, 225] on div at bounding box center [278, 242] width 307 height 119
click at [75, 214] on div "Дзвінок : ua16_-1758389121.1552259 1 x - 00:41 00:23 00:23 Транскрипція Для AI-…" at bounding box center [382, 183] width 764 height 367
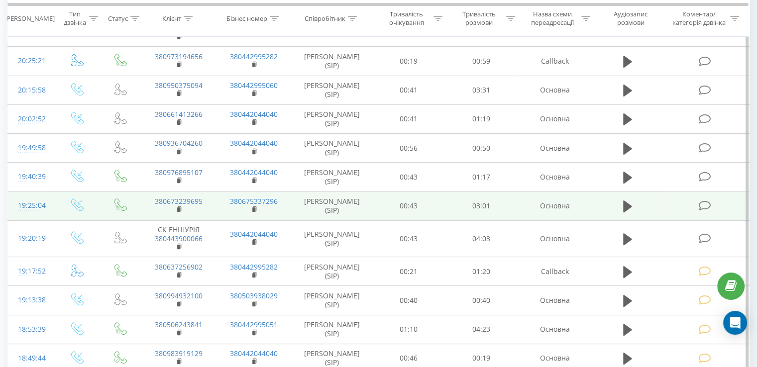
scroll to position [321, 0]
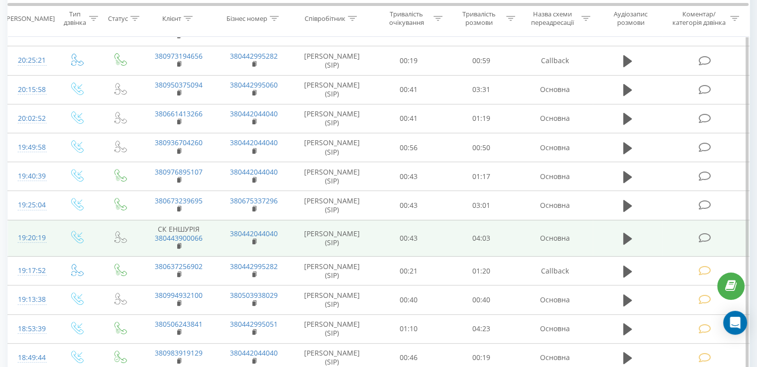
click at [710, 237] on icon at bounding box center [704, 238] width 12 height 10
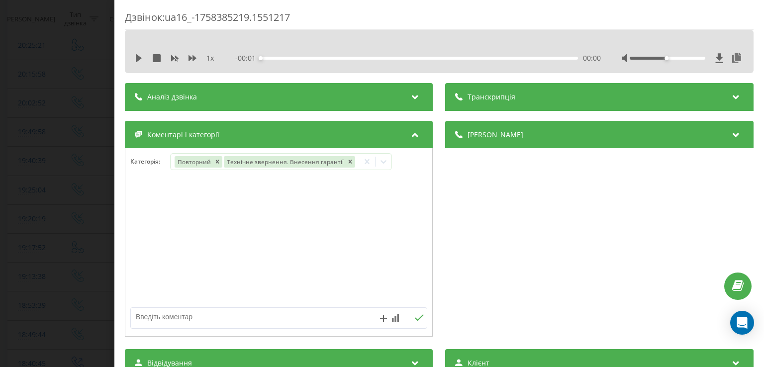
click at [76, 181] on div "Дзвінок : ua16_-1758385219.1551217 1 x - 00:01 00:00 00:00 Транскрипція Для AI-…" at bounding box center [382, 183] width 764 height 367
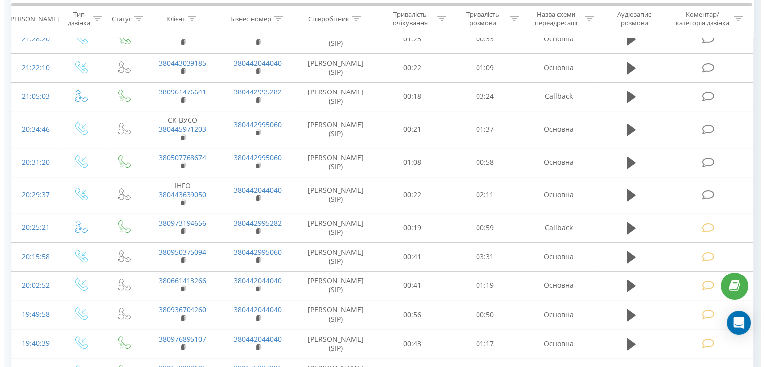
scroll to position [151, 0]
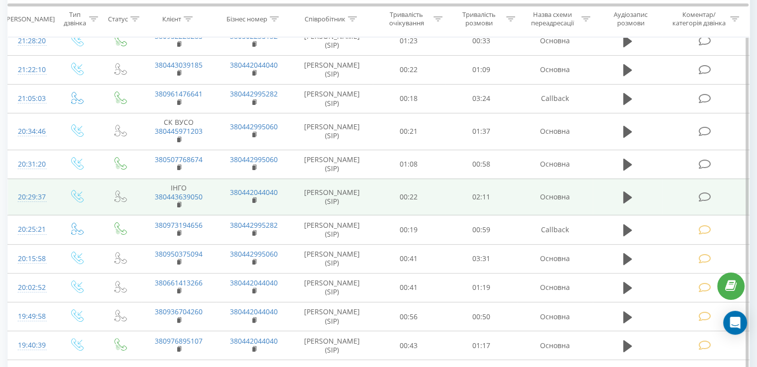
click at [713, 201] on td at bounding box center [705, 197] width 87 height 37
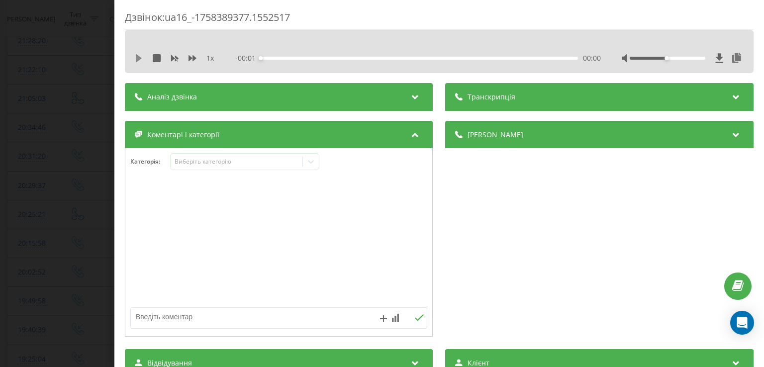
click at [138, 58] on icon at bounding box center [139, 58] width 6 height 8
click at [275, 59] on div "00:06" at bounding box center [419, 58] width 317 height 3
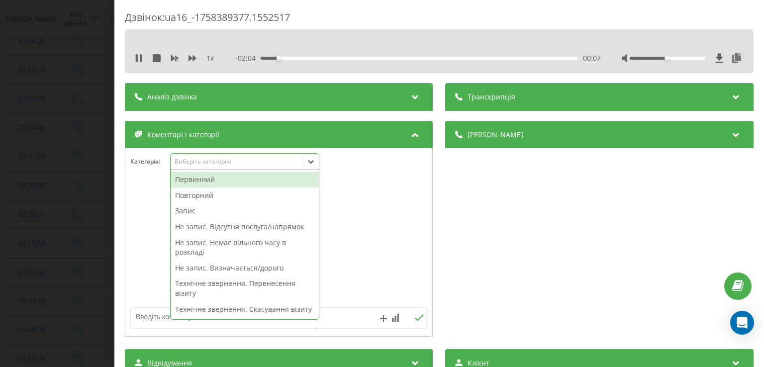
click at [309, 166] on icon at bounding box center [311, 162] width 10 height 10
click at [188, 195] on div "Повторний" at bounding box center [245, 196] width 148 height 16
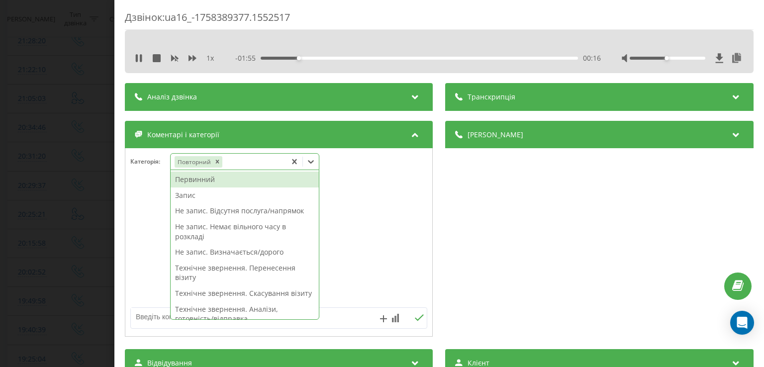
click at [192, 196] on div "Запис" at bounding box center [245, 196] width 148 height 16
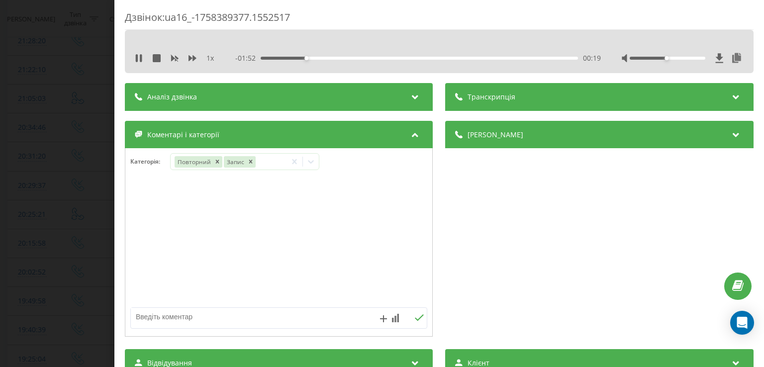
click at [151, 209] on div at bounding box center [278, 242] width 307 height 119
click at [76, 210] on div "Дзвінок : ua16_-1758389377.1552517 1 x - 01:51 00:20 00:20 Транскрипція Для AI-…" at bounding box center [382, 183] width 764 height 367
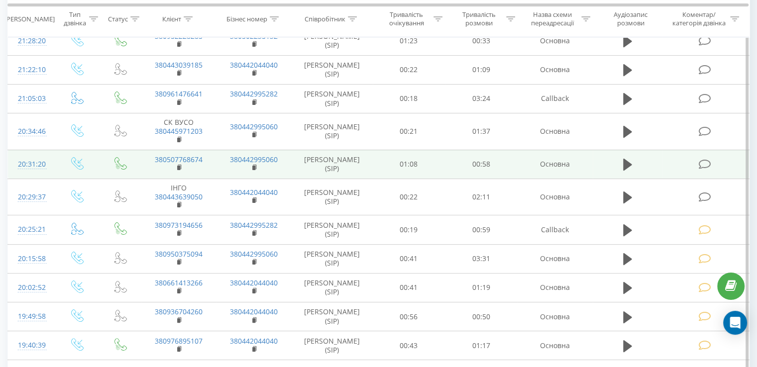
click at [703, 164] on icon at bounding box center [704, 164] width 12 height 10
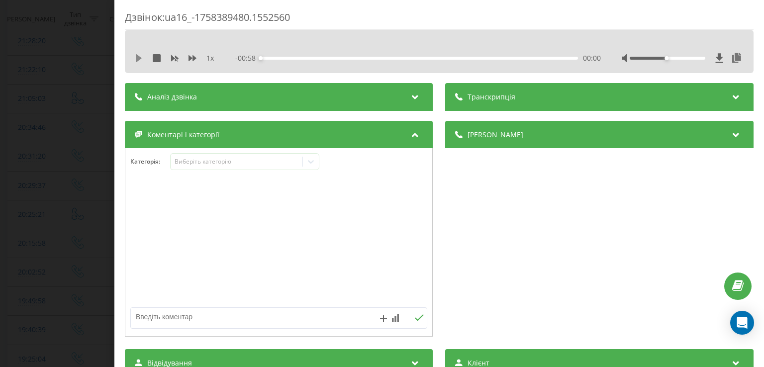
click at [137, 58] on icon at bounding box center [139, 58] width 6 height 8
click at [277, 58] on div "00:03" at bounding box center [419, 58] width 317 height 3
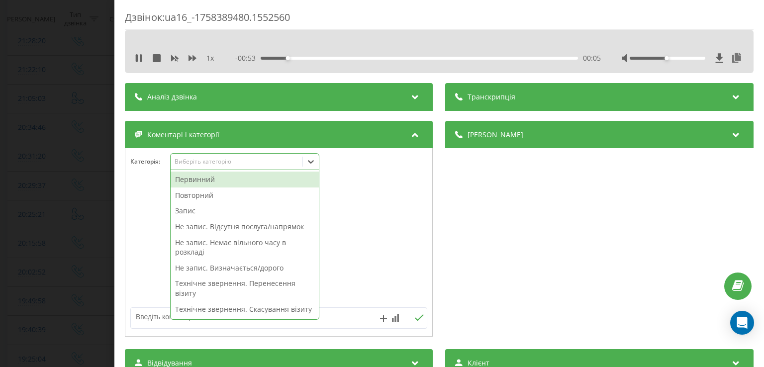
click at [310, 165] on icon at bounding box center [311, 162] width 10 height 10
click at [237, 182] on div "Первинний" at bounding box center [245, 180] width 148 height 16
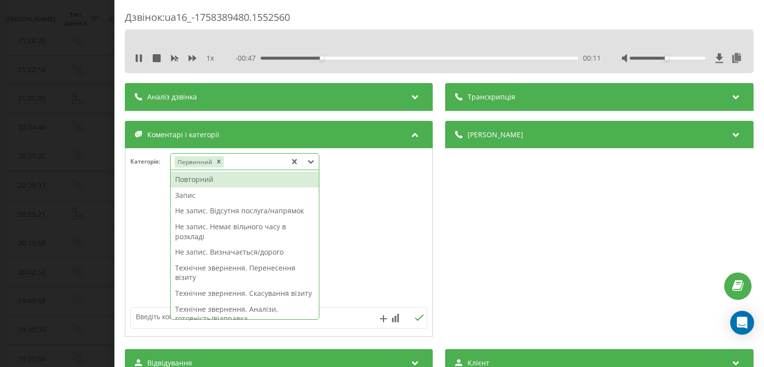
click at [241, 214] on div "Не запис. Відсутня послуга/напрямок" at bounding box center [245, 211] width 148 height 16
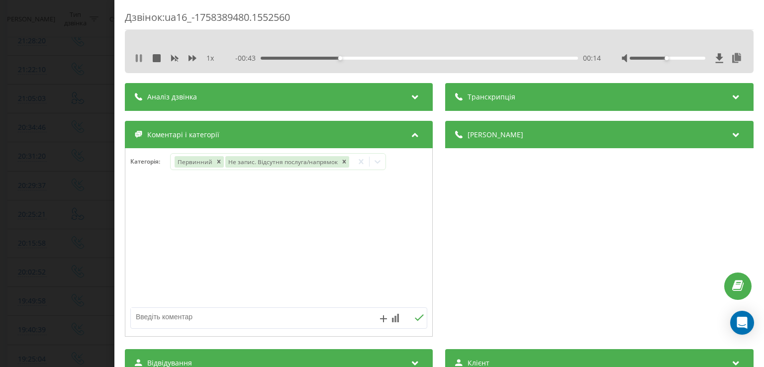
click at [138, 58] on icon at bounding box center [139, 58] width 8 height 8
click at [164, 255] on div at bounding box center [278, 242] width 307 height 119
click at [195, 317] on textarea at bounding box center [249, 317] width 237 height 18
type textarea "дежурний проктолог"
click at [97, 178] on div "Дзвінок : ua16_-1758389480.1552560 1 x - 00:43 00:15 00:15 Транскрипція Для AI-…" at bounding box center [382, 183] width 764 height 367
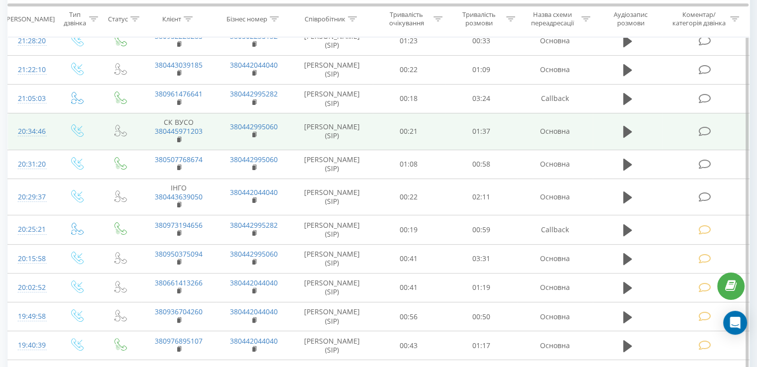
click at [705, 127] on icon at bounding box center [704, 131] width 12 height 10
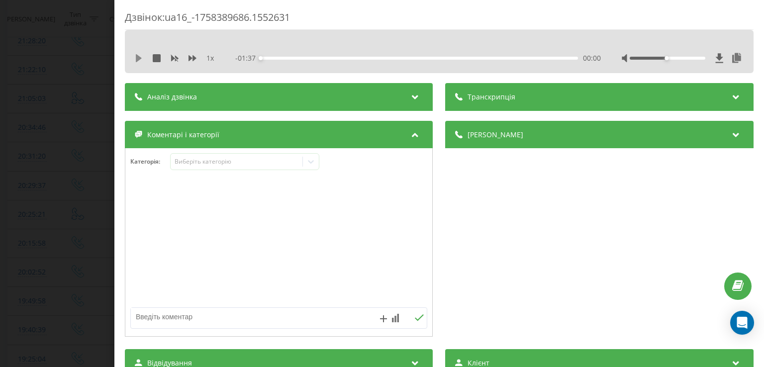
click at [139, 58] on icon at bounding box center [139, 58] width 6 height 8
click at [274, 58] on div "00:04" at bounding box center [419, 58] width 317 height 3
click at [137, 58] on icon at bounding box center [137, 58] width 2 height 8
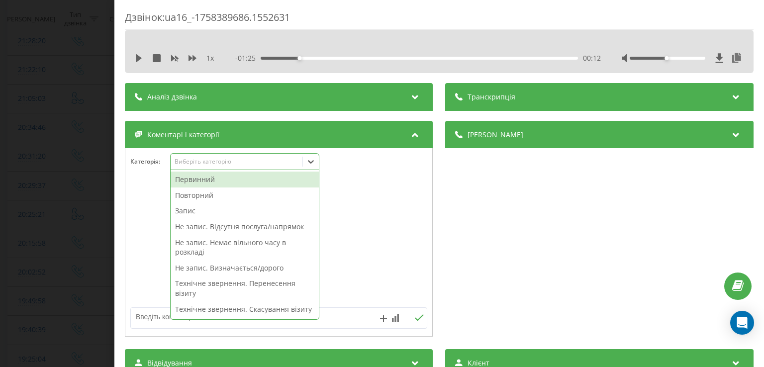
click at [315, 164] on icon at bounding box center [311, 162] width 10 height 10
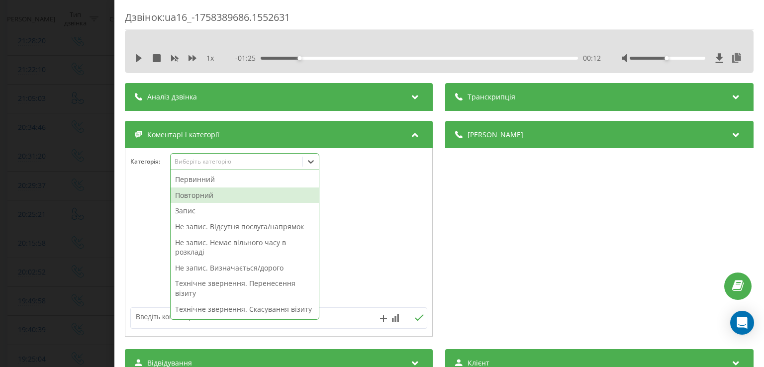
click at [233, 197] on div "Повторний" at bounding box center [245, 196] width 148 height 16
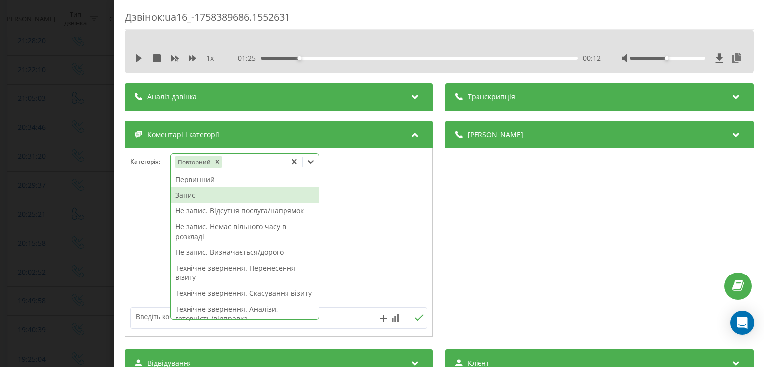
click at [196, 199] on div "Запис" at bounding box center [245, 196] width 148 height 16
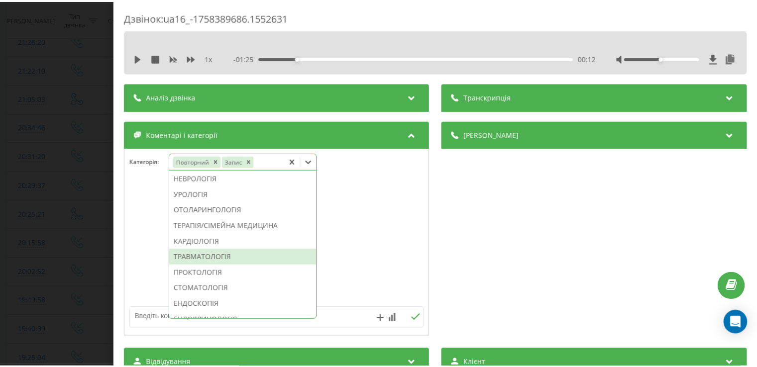
scroll to position [380, 0]
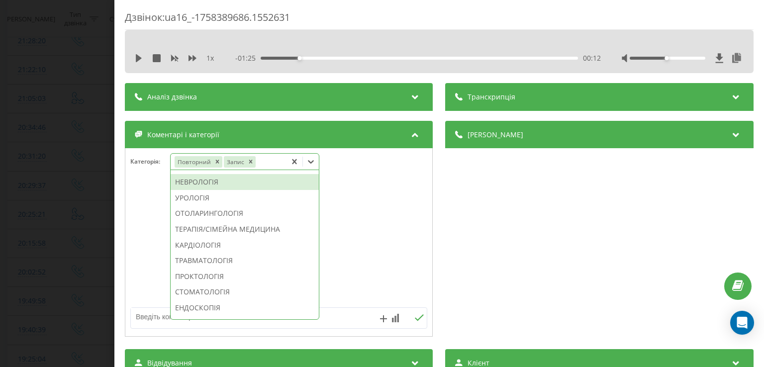
click at [206, 190] on div "НЕВРОЛОГІЯ" at bounding box center [245, 182] width 148 height 16
click at [142, 228] on div at bounding box center [278, 242] width 307 height 119
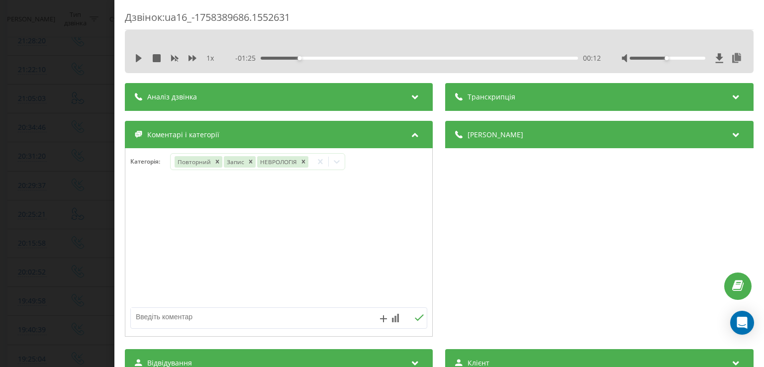
click at [64, 206] on div "Дзвінок : ua16_-1758389686.1552631 1 x - 01:25 00:12 00:12 Транскрипція Для AI-…" at bounding box center [382, 183] width 764 height 367
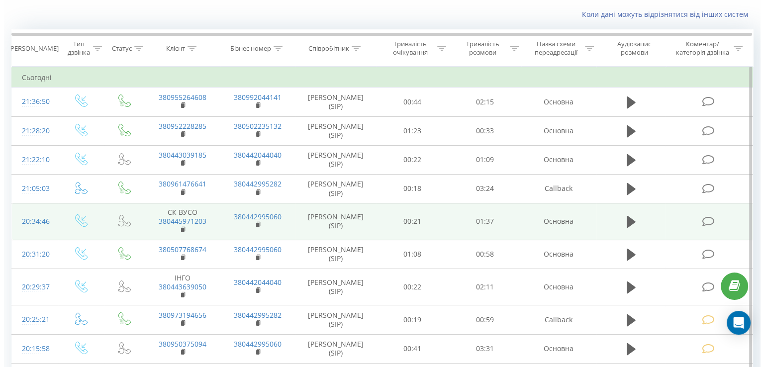
scroll to position [62, 0]
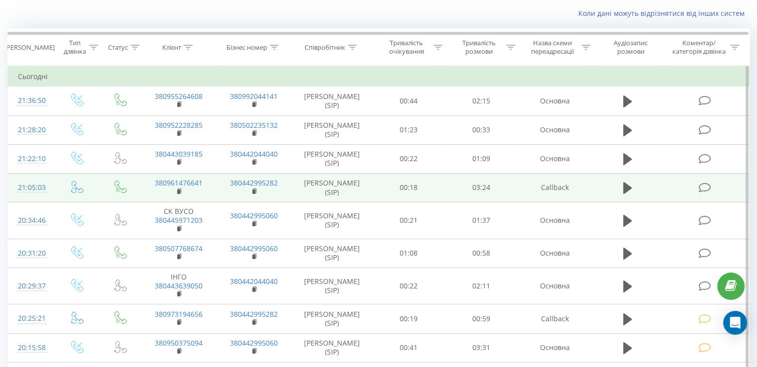
click at [702, 186] on icon at bounding box center [704, 188] width 12 height 10
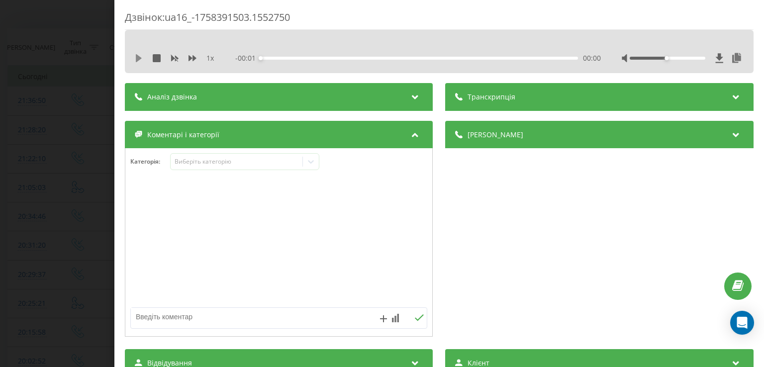
click at [140, 57] on icon at bounding box center [139, 58] width 6 height 8
click at [279, 57] on div "00:00" at bounding box center [419, 58] width 317 height 3
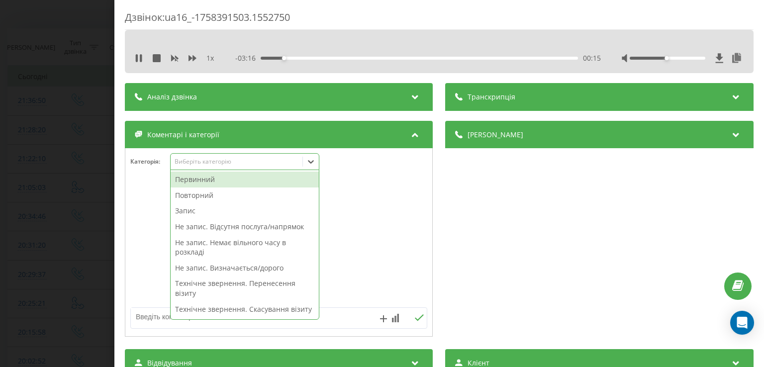
click at [311, 160] on icon at bounding box center [311, 162] width 10 height 10
click at [225, 194] on div "Повторний" at bounding box center [245, 196] width 148 height 16
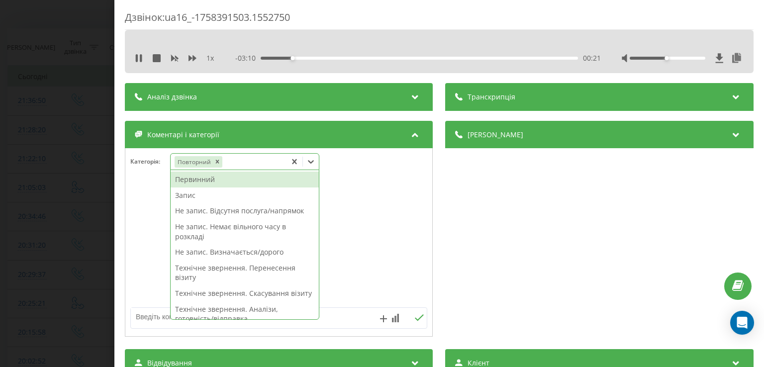
click at [187, 196] on div "Запис" at bounding box center [245, 196] width 148 height 16
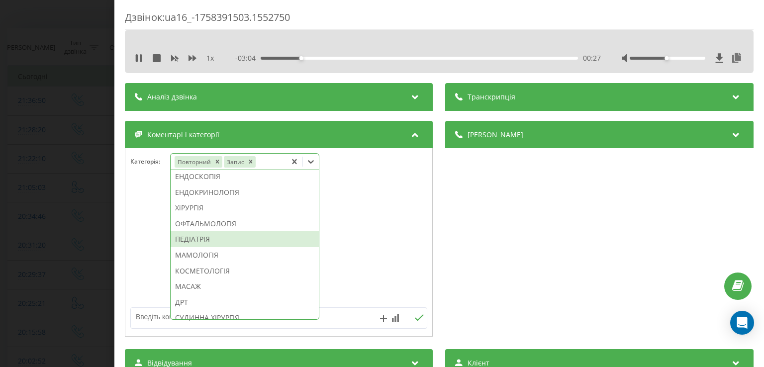
scroll to position [514, 0]
click at [201, 214] on div "ХіРУРГІЯ" at bounding box center [245, 206] width 148 height 16
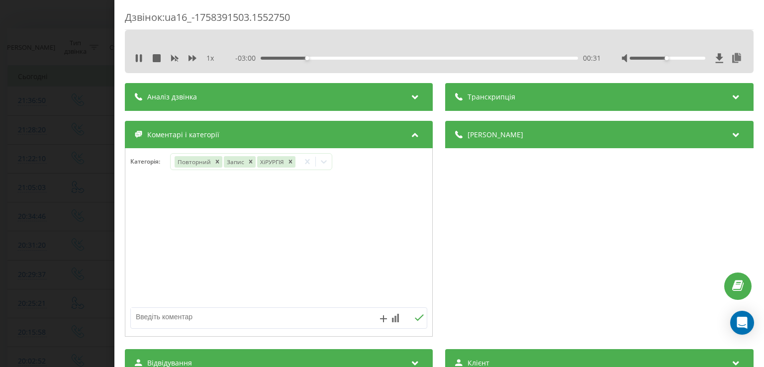
click at [138, 229] on div at bounding box center [278, 242] width 307 height 119
click at [98, 219] on div "Дзвінок : ua16_-1758391503.1552750 1 x - 03:00 00:32 00:32 Транскрипція Для AI-…" at bounding box center [382, 183] width 764 height 367
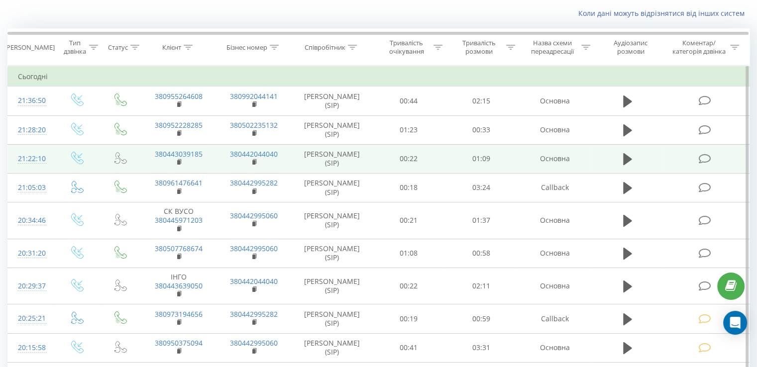
click at [707, 154] on icon at bounding box center [704, 159] width 12 height 10
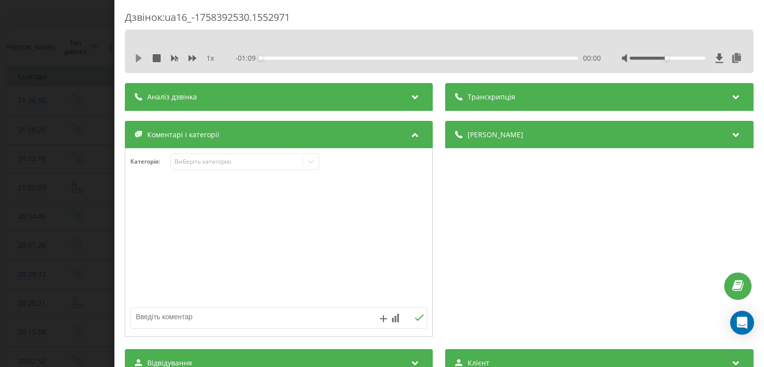
click at [138, 61] on icon at bounding box center [139, 58] width 8 height 8
click at [279, 58] on div "00:04" at bounding box center [419, 58] width 317 height 3
click at [139, 57] on icon at bounding box center [139, 58] width 8 height 8
click at [321, 165] on div "Категорія : Виберіть категорію" at bounding box center [278, 168] width 307 height 30
click at [315, 163] on icon at bounding box center [311, 162] width 10 height 10
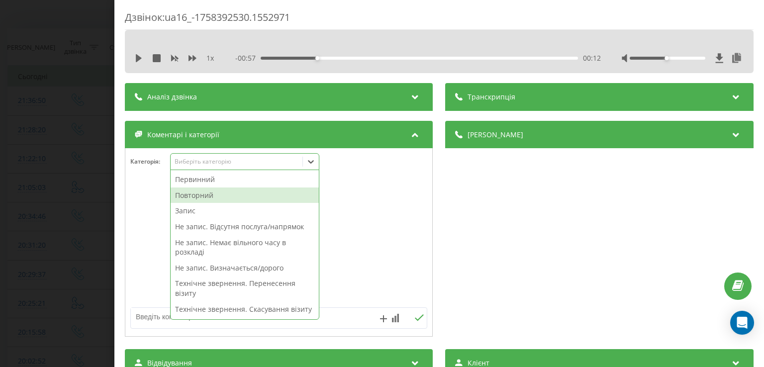
click at [212, 198] on div "Повторний" at bounding box center [245, 196] width 148 height 16
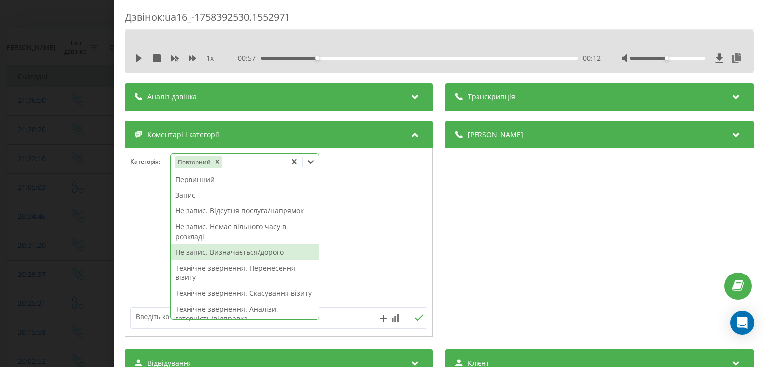
click at [236, 249] on div "Не запис. Визначається/дорого" at bounding box center [245, 252] width 148 height 16
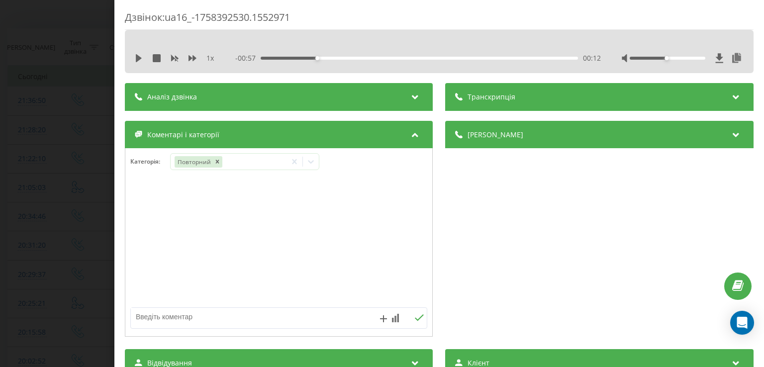
click at [151, 247] on div at bounding box center [278, 242] width 307 height 119
click at [69, 225] on div "Дзвінок : ua16_-1758392530.1552971 1 x - 00:57 00:12 00:12 Транскрипція Для AI-…" at bounding box center [382, 183] width 764 height 367
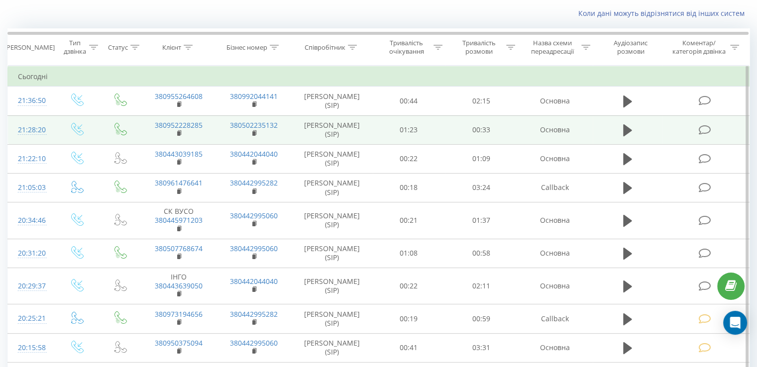
click at [705, 126] on icon at bounding box center [704, 130] width 12 height 10
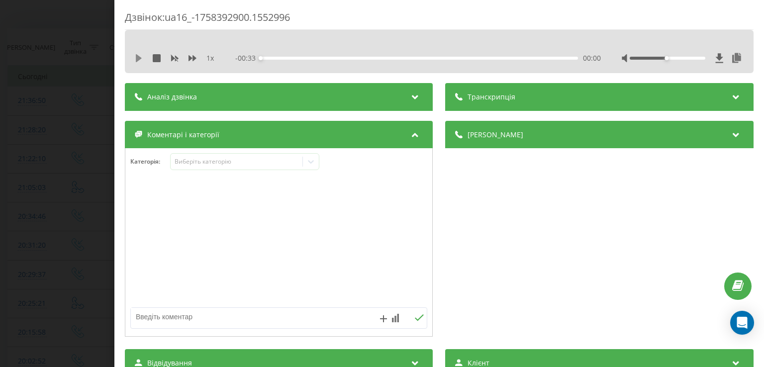
click at [138, 60] on icon at bounding box center [139, 58] width 6 height 8
click at [271, 58] on div "00:01" at bounding box center [419, 58] width 317 height 3
click at [286, 57] on div "00:02" at bounding box center [419, 58] width 317 height 3
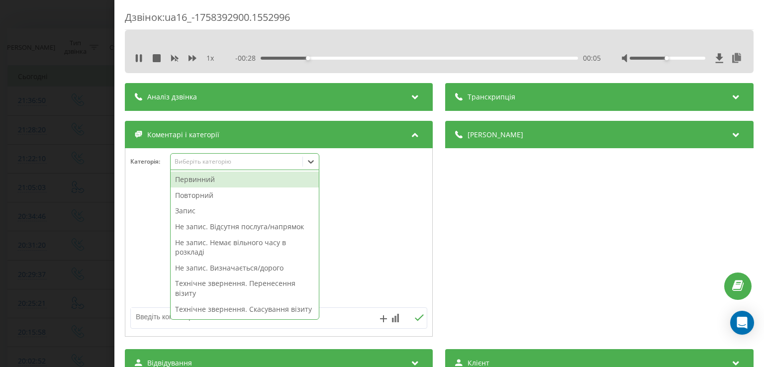
click at [315, 164] on icon at bounding box center [311, 162] width 10 height 10
click at [226, 178] on div "Первинний" at bounding box center [245, 180] width 148 height 16
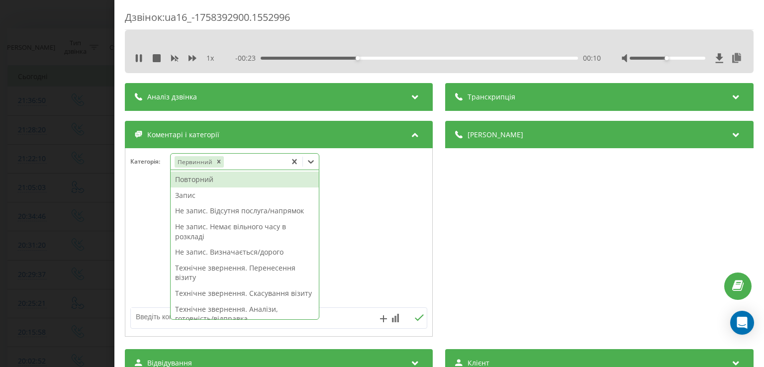
click at [226, 210] on div "Не запис. Відсутня послуга/напрямок" at bounding box center [245, 211] width 148 height 16
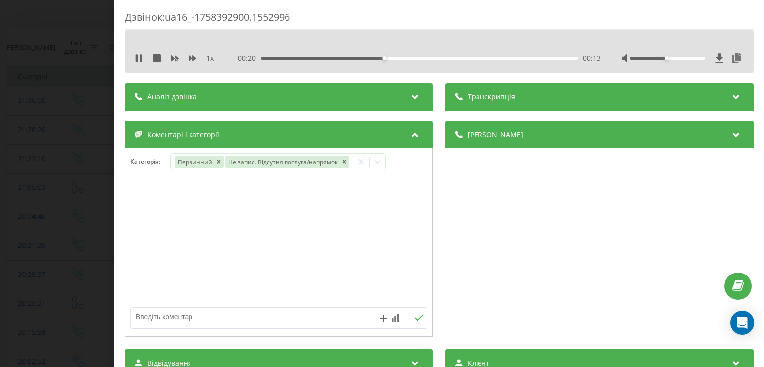
click at [153, 211] on div at bounding box center [278, 242] width 307 height 119
click at [102, 198] on div "Дзвінок : ua16_-1758392900.1552996 1 x - 00:19 00:13 00:13 Транскрипція Для AI-…" at bounding box center [382, 183] width 764 height 367
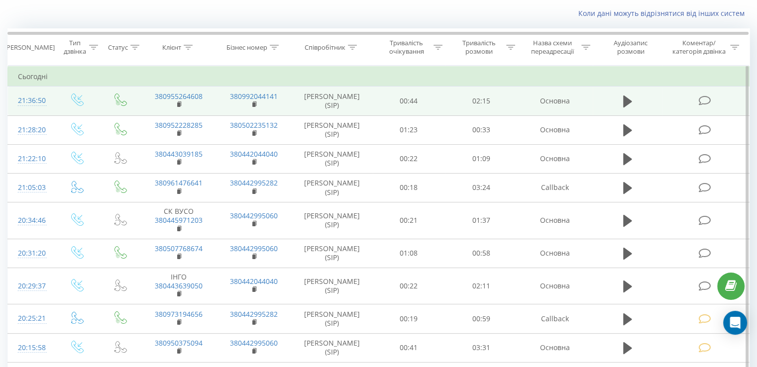
click at [707, 102] on icon at bounding box center [704, 101] width 12 height 10
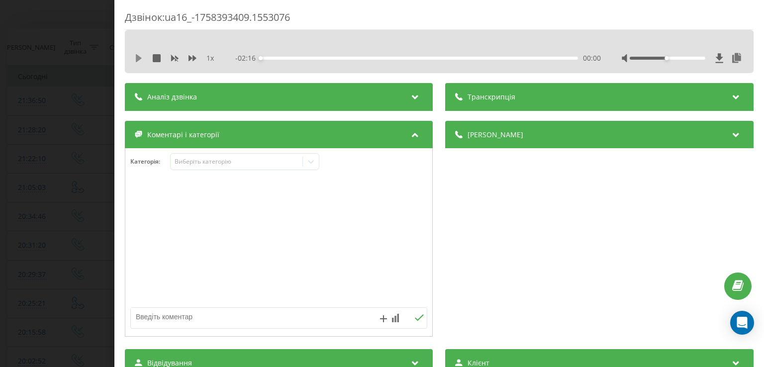
click at [138, 57] on icon at bounding box center [139, 58] width 6 height 8
click at [275, 57] on div "00:06" at bounding box center [419, 58] width 317 height 3
click at [137, 60] on icon at bounding box center [137, 58] width 2 height 8
click at [316, 162] on icon at bounding box center [311, 162] width 10 height 10
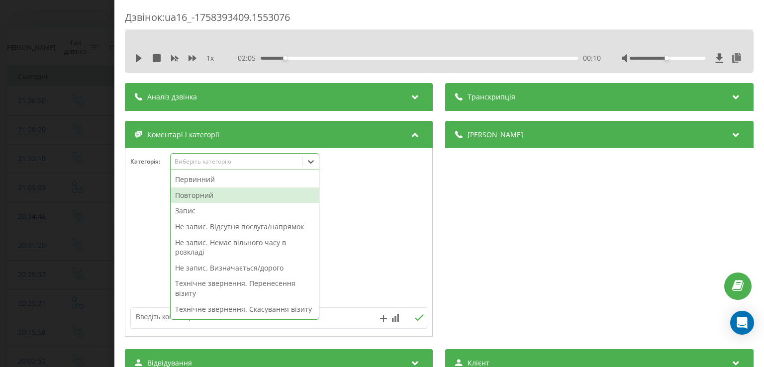
click at [215, 194] on div "Повторний" at bounding box center [245, 196] width 148 height 16
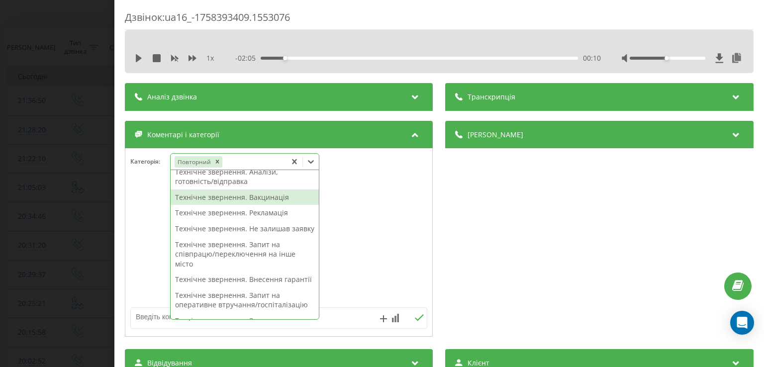
scroll to position [143, 0]
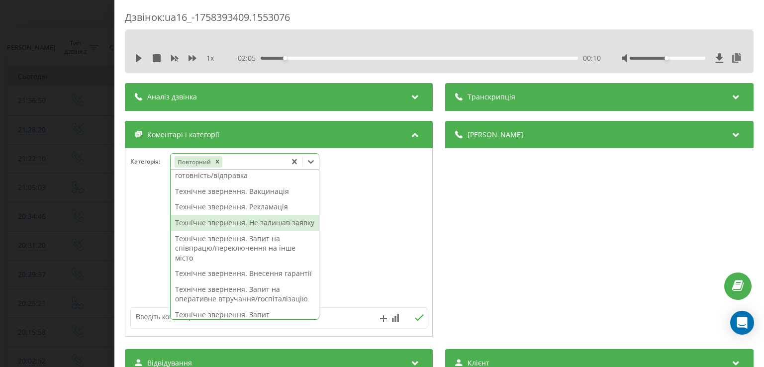
click at [247, 231] on div "Технічне звернення. Не залишав заявку" at bounding box center [245, 223] width 148 height 16
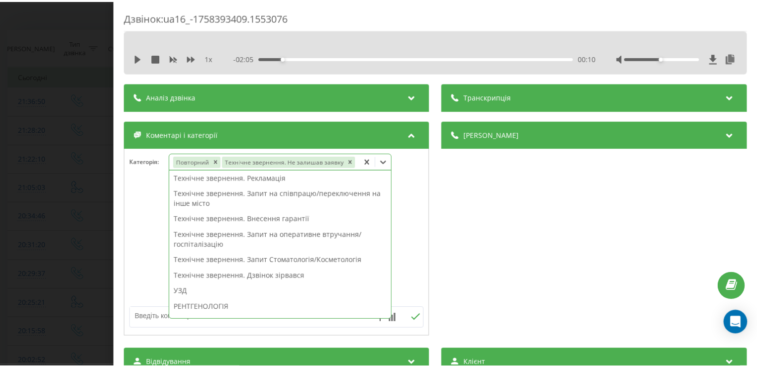
scroll to position [114, 0]
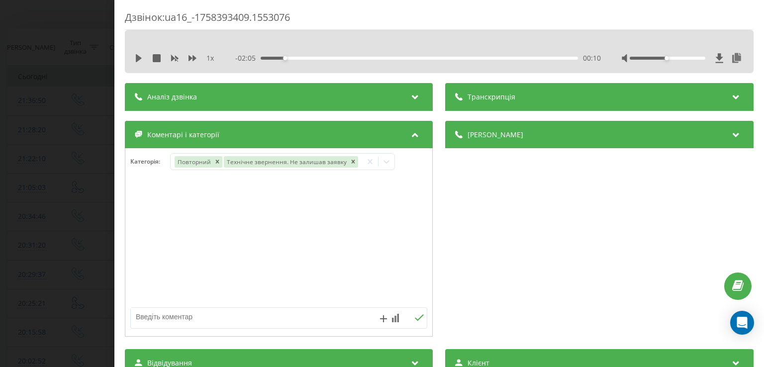
click at [158, 245] on div at bounding box center [278, 242] width 307 height 119
click at [74, 241] on div "Дзвінок : ua16_-1758393409.1553076 1 x - 02:05 00:10 00:10 Транскрипція Для AI-…" at bounding box center [382, 183] width 764 height 367
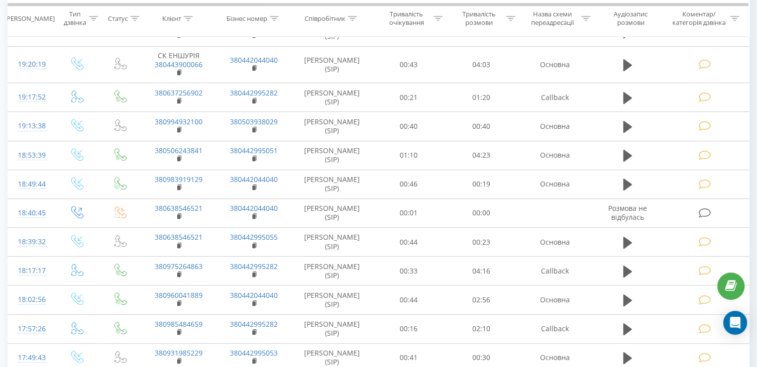
scroll to position [563, 0]
